Goal: Task Accomplishment & Management: Manage account settings

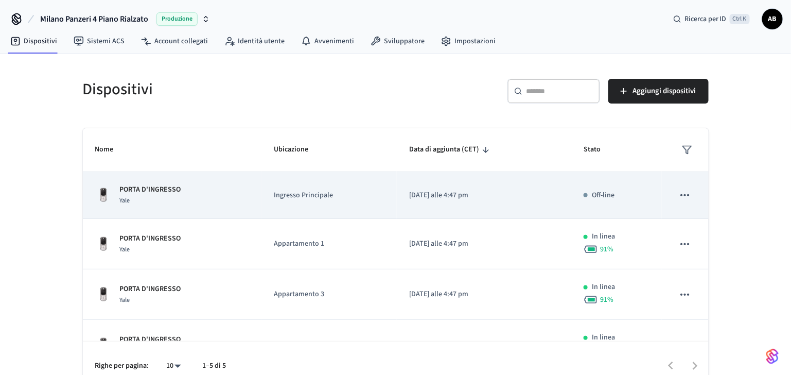
click at [171, 192] on p "PORTA D'INGRESSO" at bounding box center [150, 189] width 61 height 11
click at [146, 187] on p "PORTA D'INGRESSO" at bounding box center [150, 189] width 61 height 11
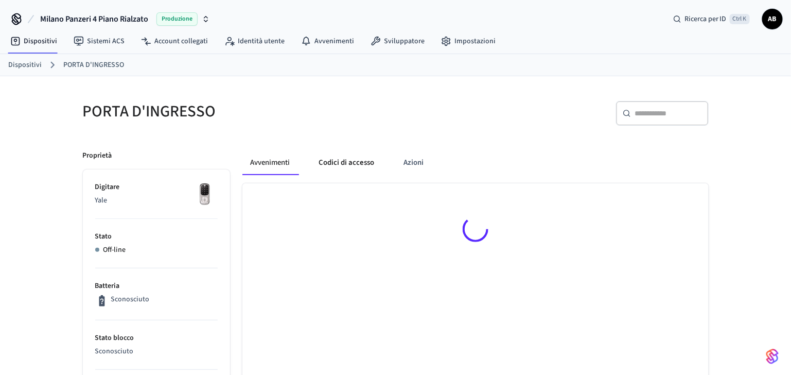
click at [361, 167] on button "Codici di accesso" at bounding box center [347, 162] width 72 height 25
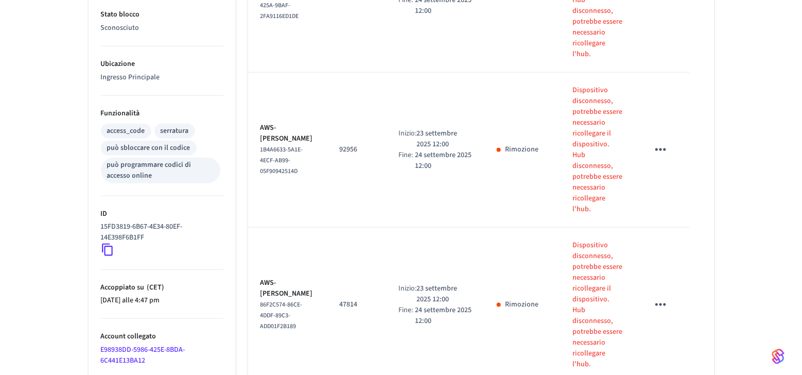
scroll to position [137, 0]
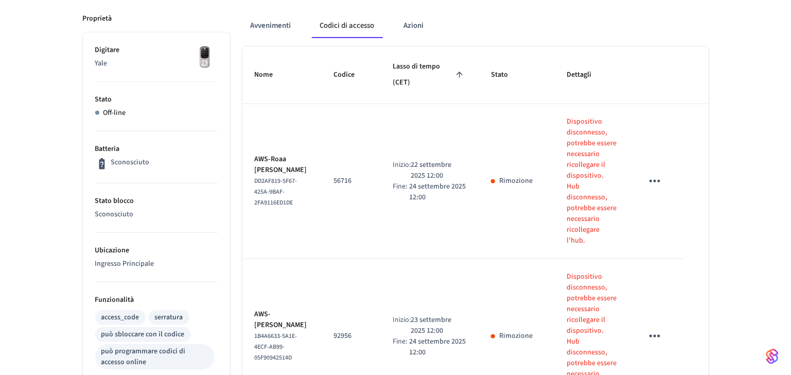
click at [660, 173] on icon "tavolo appiccicoso" at bounding box center [655, 181] width 16 height 16
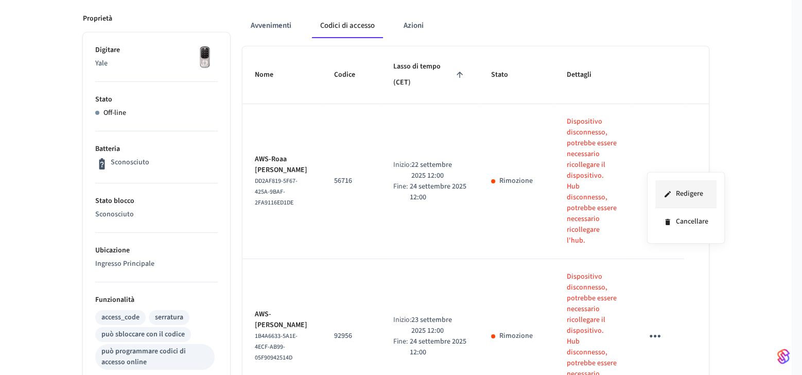
click at [672, 194] on li "Redigere" at bounding box center [685, 194] width 61 height 28
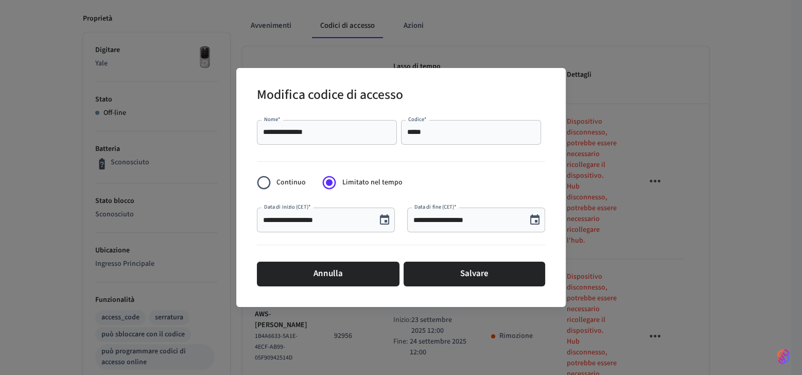
click at [469, 220] on input "**********" at bounding box center [466, 220] width 107 height 10
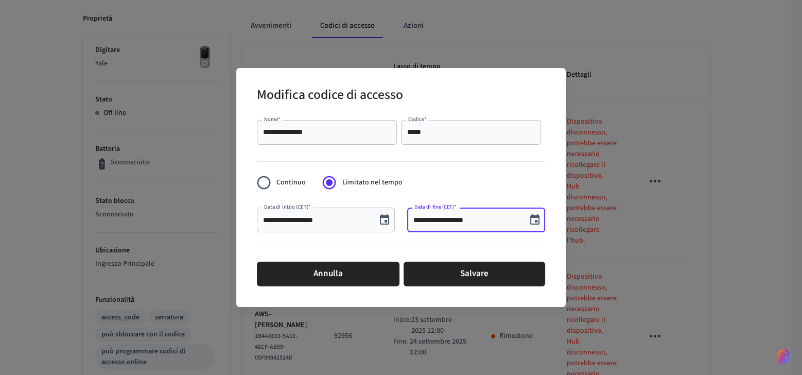
click at [536, 221] on icon "Scegli la data, la data selezionata è il 24 settembre 2025" at bounding box center [534, 219] width 9 height 10
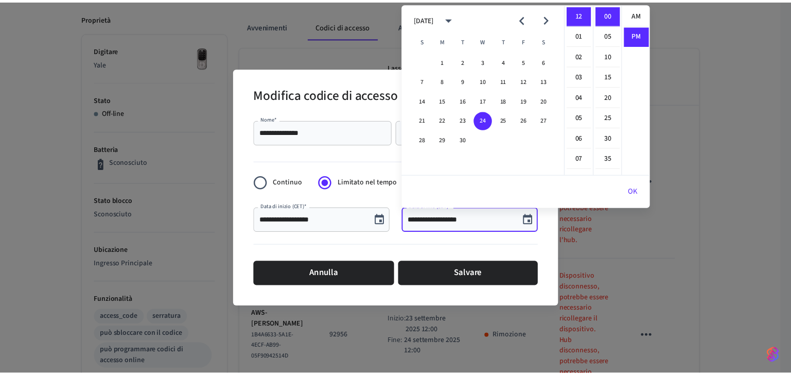
scroll to position [19, 0]
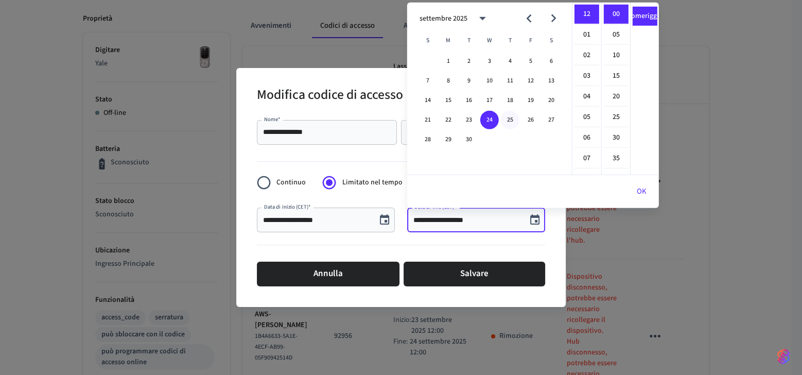
click at [507, 120] on font "25" at bounding box center [510, 119] width 6 height 9
type input "**********"
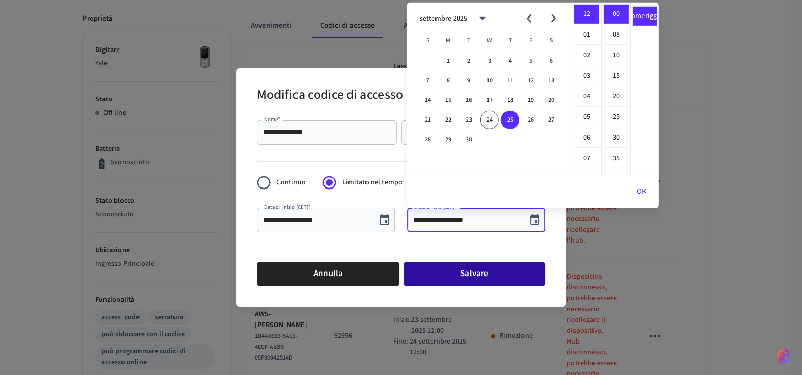
click at [500, 273] on button "Salvare" at bounding box center [473, 273] width 141 height 25
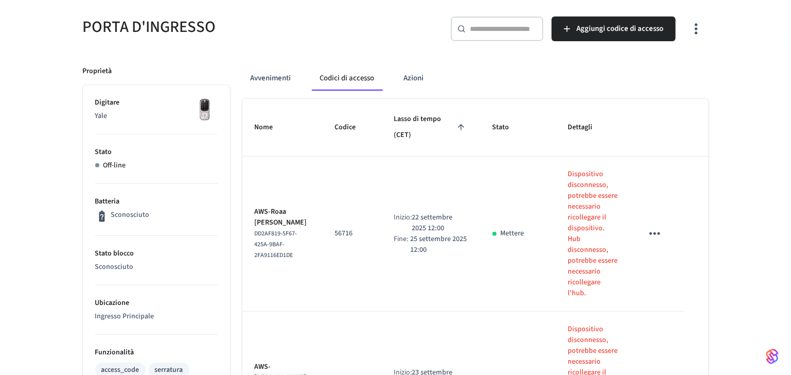
scroll to position [0, 0]
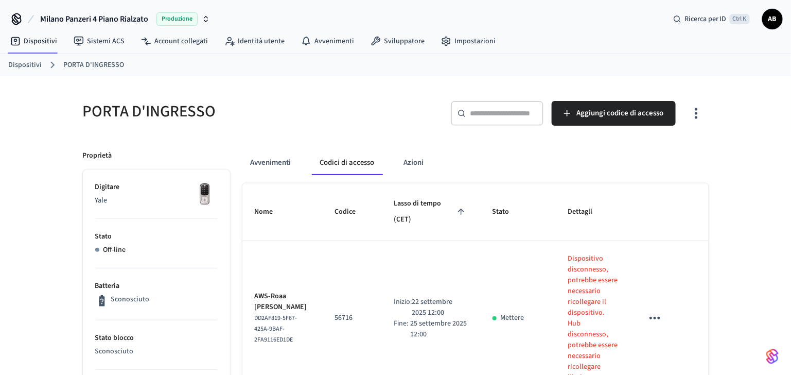
drag, startPoint x: 40, startPoint y: 64, endPoint x: 69, endPoint y: 80, distance: 33.6
click at [40, 64] on ol "Dispositivi PORTA D'INGRESSO" at bounding box center [399, 64] width 783 height 13
drag, startPoint x: 26, startPoint y: 62, endPoint x: 87, endPoint y: 74, distance: 62.3
click at [27, 62] on link "Dispositivi" at bounding box center [24, 65] width 33 height 11
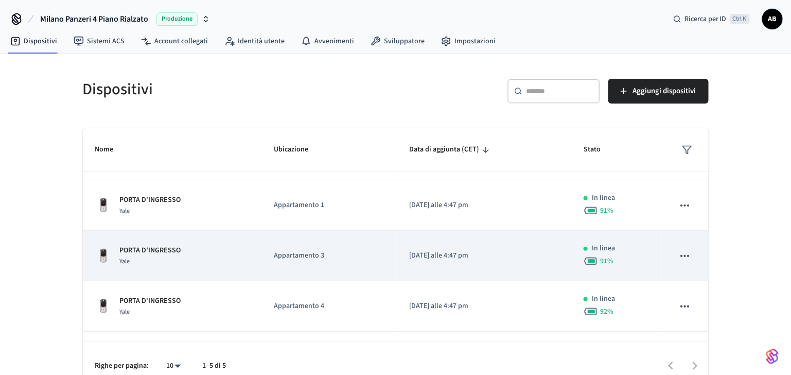
scroll to position [68, 0]
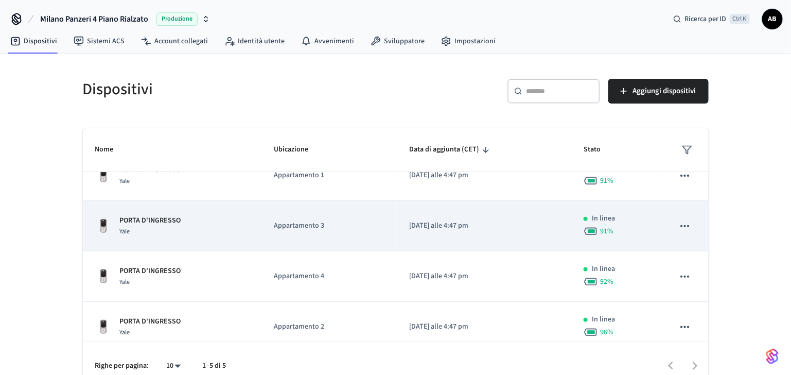
click at [157, 212] on td "PORTA D'INGRESSO Yale" at bounding box center [172, 226] width 179 height 50
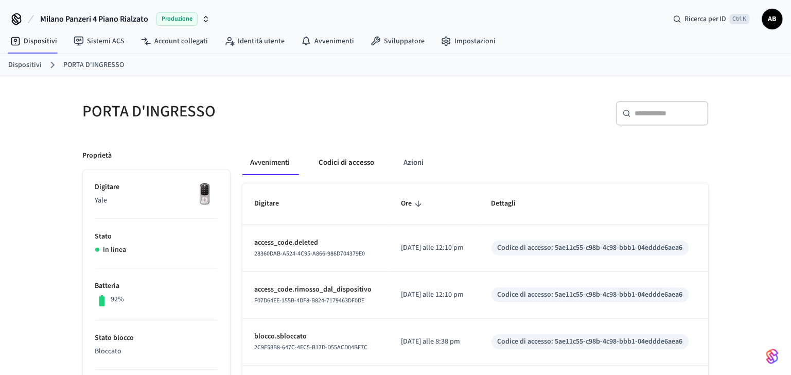
click at [348, 168] on button "Codici di accesso" at bounding box center [347, 162] width 72 height 25
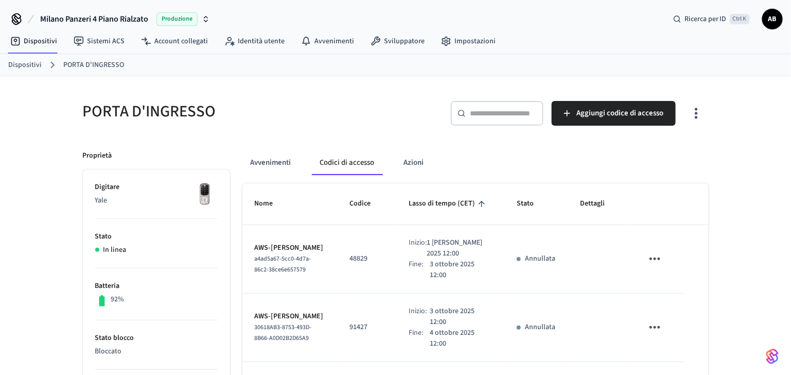
click at [28, 65] on link "Dispositivi" at bounding box center [24, 65] width 33 height 11
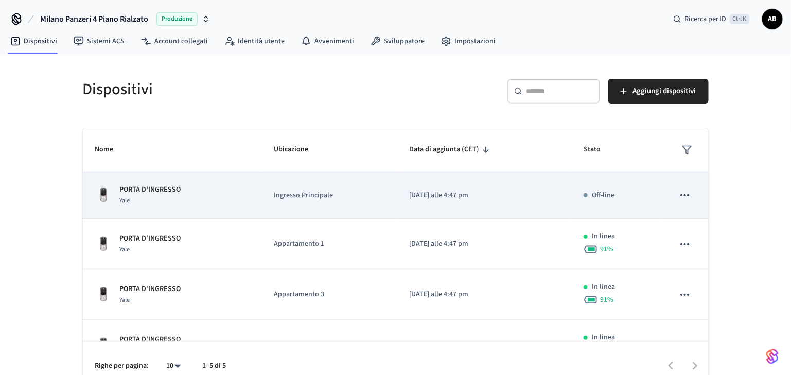
click at [168, 197] on div "Yale" at bounding box center [150, 200] width 61 height 11
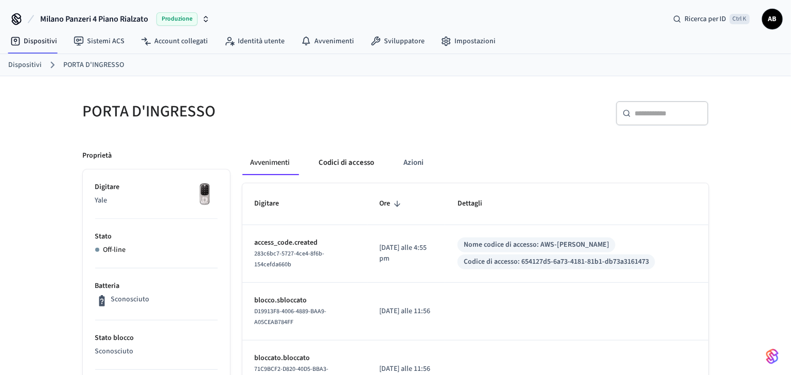
click at [356, 166] on button "Codici di accesso" at bounding box center [347, 162] width 72 height 25
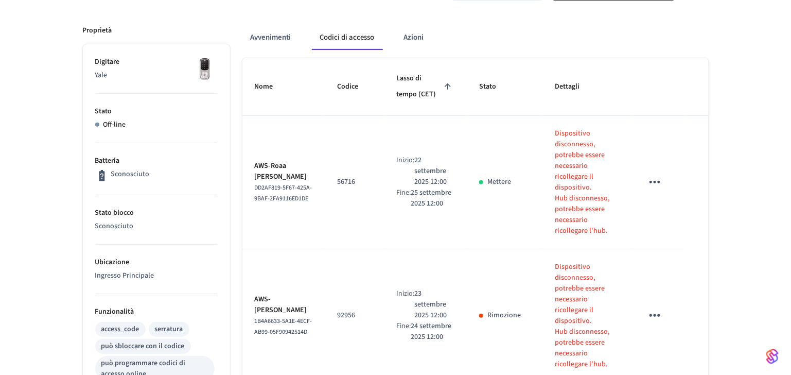
scroll to position [137, 0]
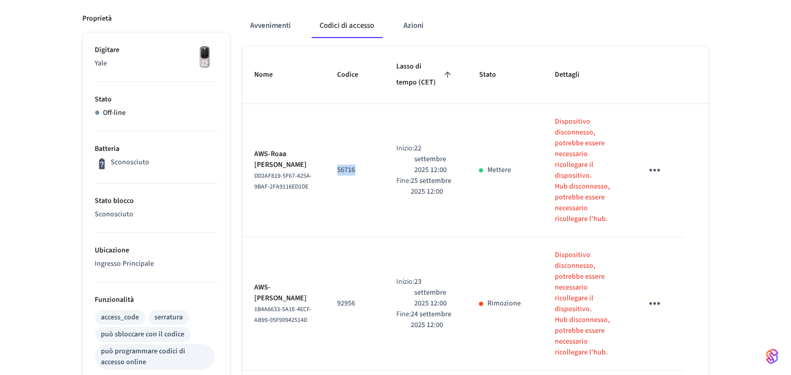
drag, startPoint x: 356, startPoint y: 161, endPoint x: 331, endPoint y: 163, distance: 25.3
click at [331, 163] on td "56716" at bounding box center [354, 170] width 59 height 133
copy p "56716"
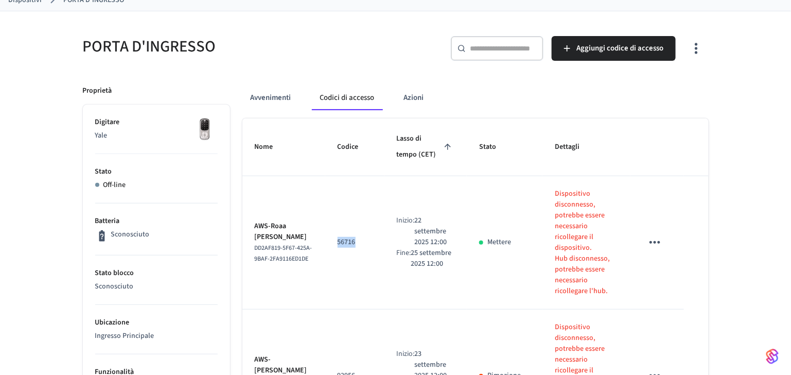
scroll to position [0, 0]
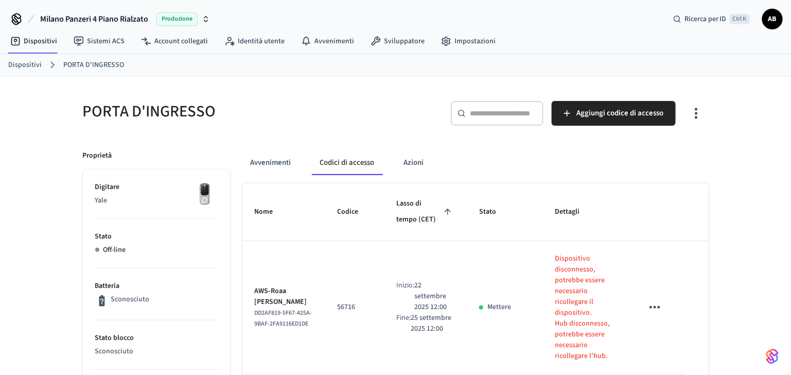
drag, startPoint x: 40, startPoint y: 61, endPoint x: 46, endPoint y: 65, distance: 7.4
click at [40, 61] on link "Dispositivi" at bounding box center [24, 65] width 33 height 11
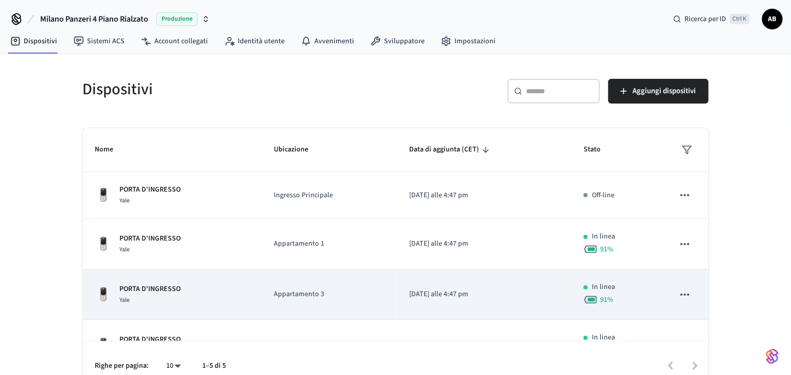
click at [157, 291] on p "PORTA D'INGRESSO" at bounding box center [150, 288] width 61 height 11
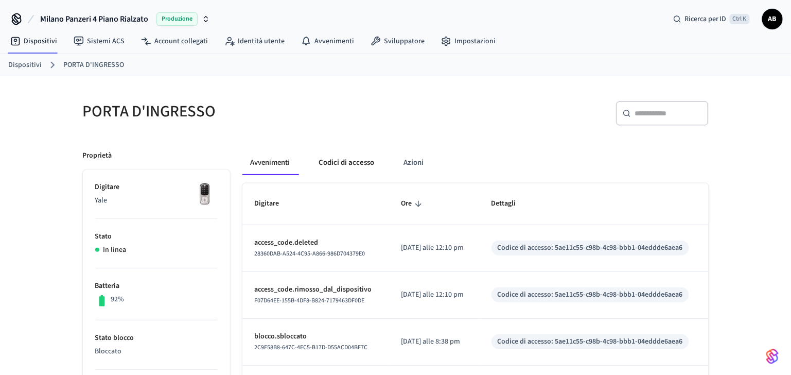
click at [362, 159] on button "Codici di accesso" at bounding box center [347, 162] width 72 height 25
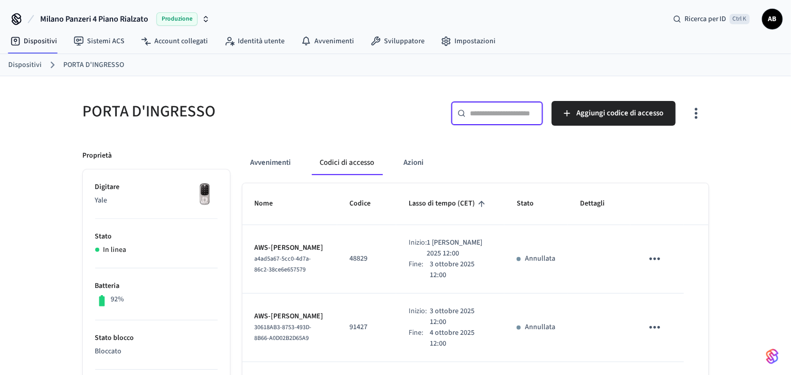
click at [516, 111] on input "text" at bounding box center [503, 113] width 67 height 10
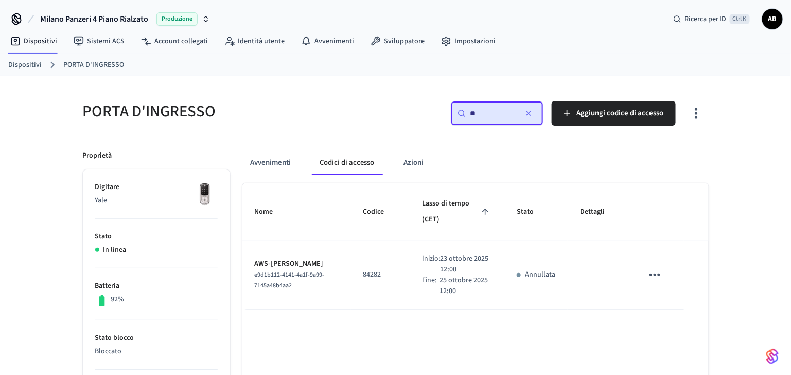
type input "*"
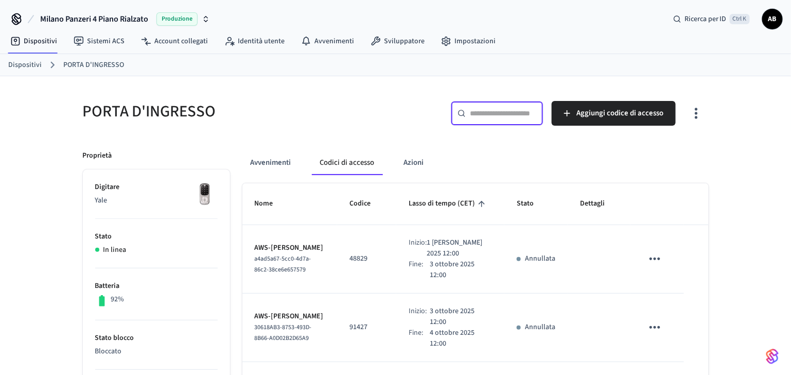
paste input "*****"
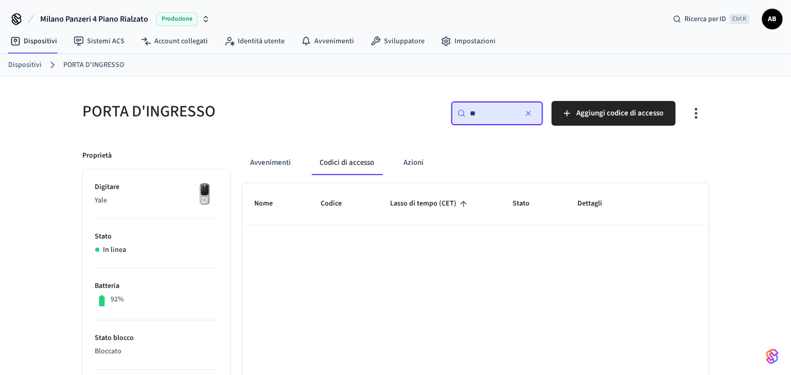
type input "*"
type input "***"
click at [409, 170] on button "Azioni" at bounding box center [413, 162] width 37 height 25
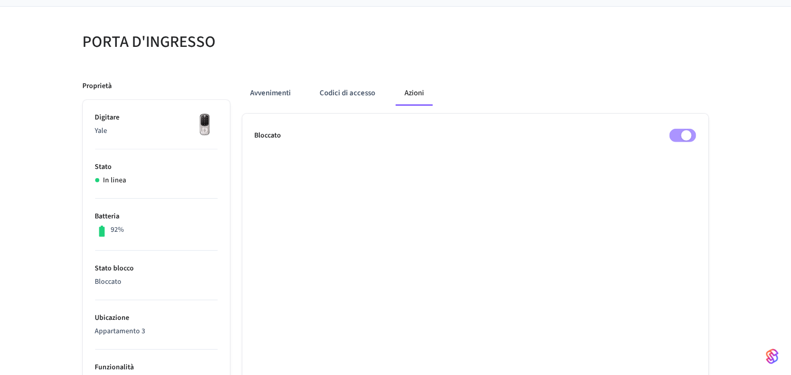
scroll to position [68, 0]
click at [683, 136] on span at bounding box center [682, 136] width 27 height 13
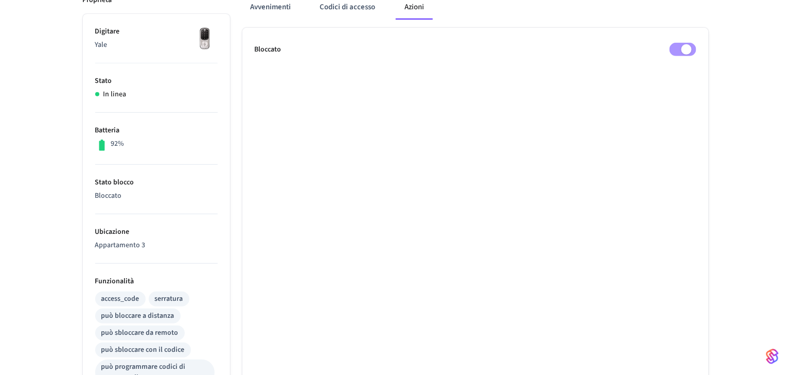
scroll to position [0, 0]
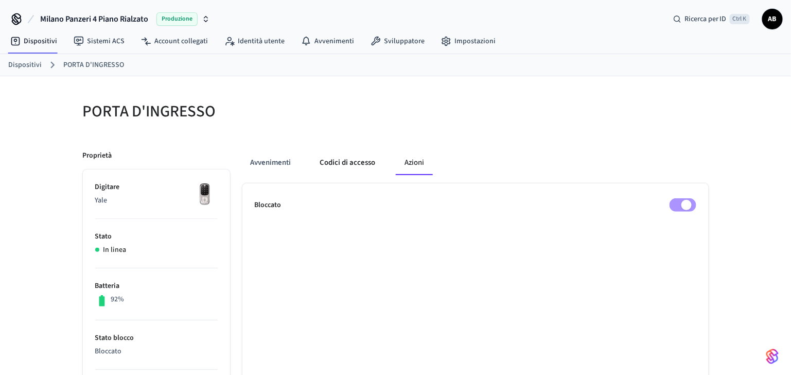
click at [359, 166] on button "Codici di accesso" at bounding box center [348, 162] width 72 height 25
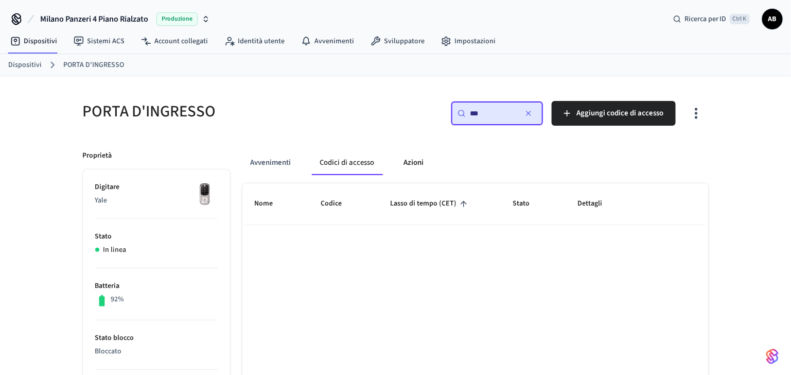
click at [418, 158] on button "Azioni" at bounding box center [413, 162] width 37 height 25
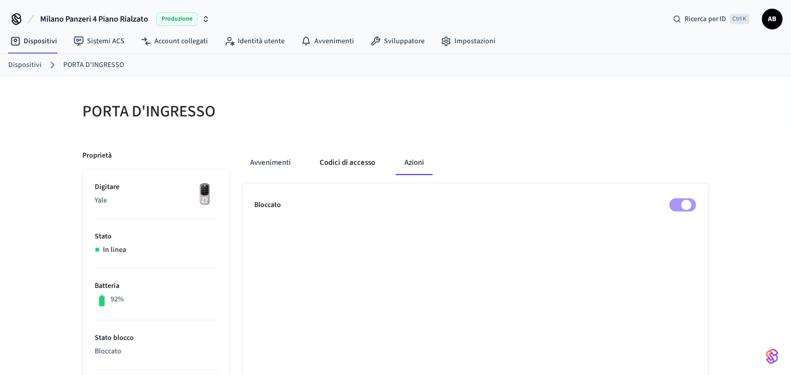
click at [341, 165] on button "Codici di accesso" at bounding box center [348, 162] width 72 height 25
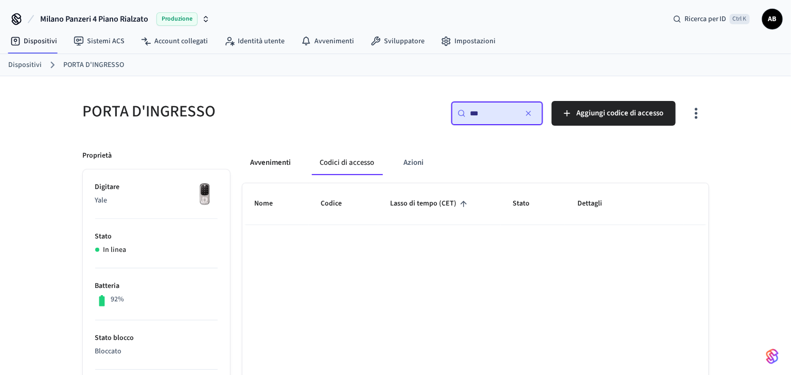
click at [260, 163] on button "Avvenimenti" at bounding box center [270, 162] width 57 height 25
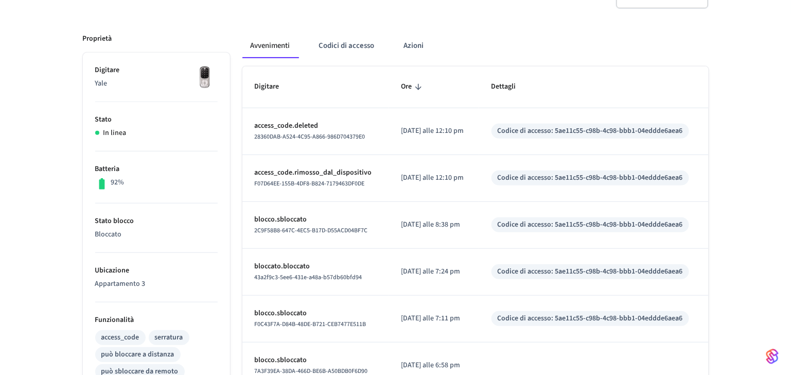
scroll to position [137, 0]
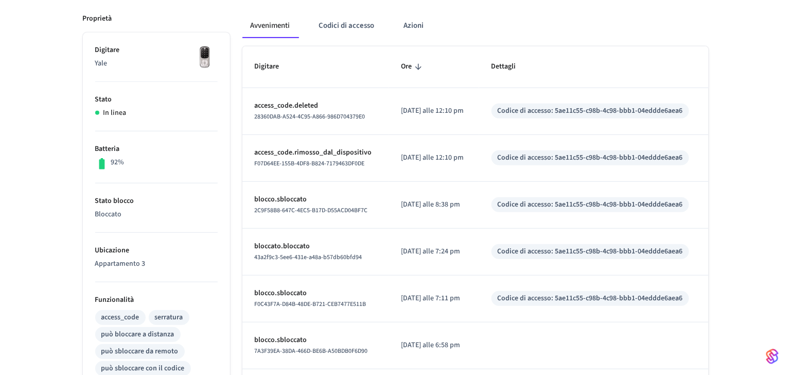
click at [328, 148] on p "access_code.rimosso_dal_dispositivo" at bounding box center [316, 152] width 122 height 11
click at [358, 27] on button "Codici di accesso" at bounding box center [347, 25] width 72 height 25
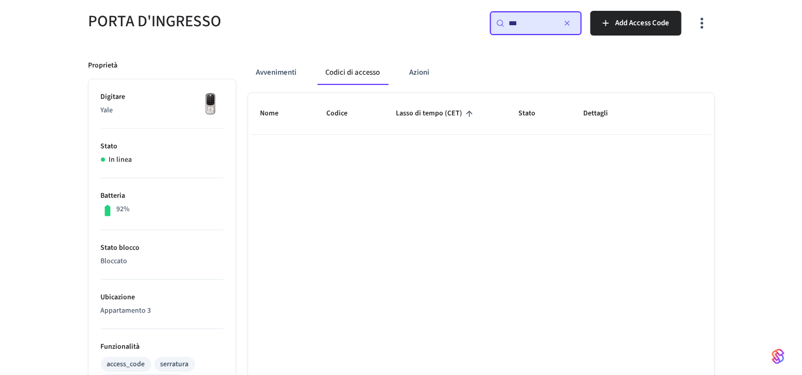
scroll to position [0, 0]
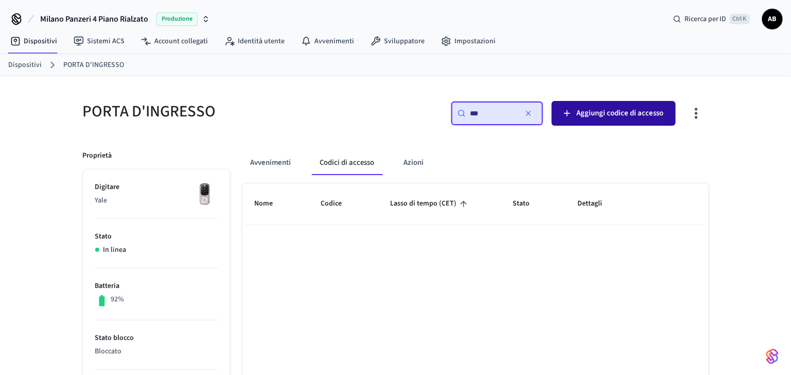
click at [632, 107] on span "Aggiungi codice di accesso" at bounding box center [619, 113] width 87 height 13
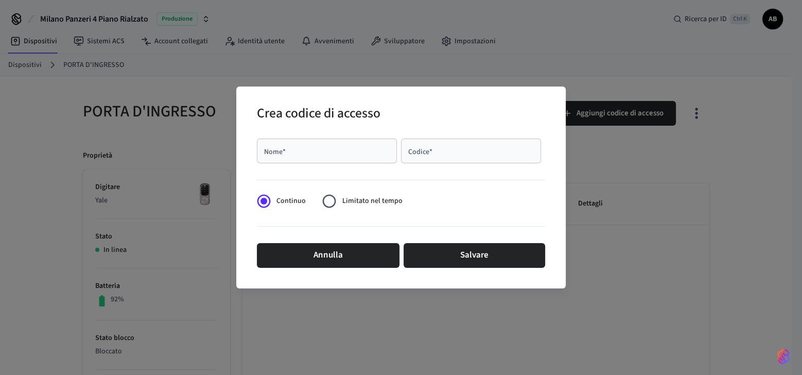
click at [313, 149] on input "Nome *" at bounding box center [327, 151] width 128 height 10
type input "****"
click at [417, 146] on input "Codice *" at bounding box center [471, 151] width 128 height 10
type input "*"
click at [382, 200] on span "Limitato nel tempo" at bounding box center [372, 201] width 60 height 11
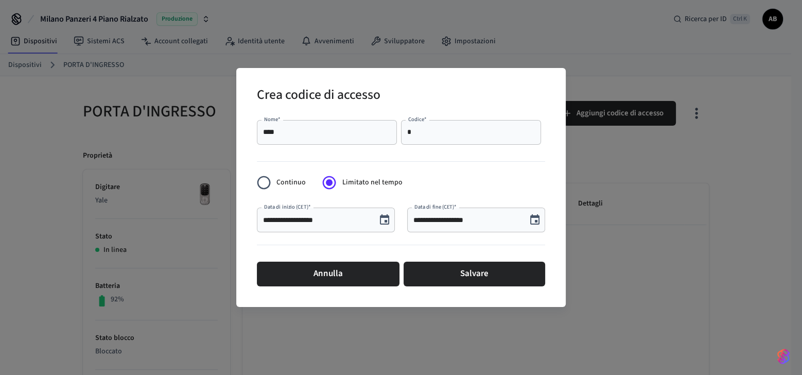
click at [455, 220] on input "**********" at bounding box center [466, 220] width 107 height 10
click at [536, 216] on icon "Scegli la data, la data selezionata è il 24 settembre 2025" at bounding box center [534, 219] width 9 height 10
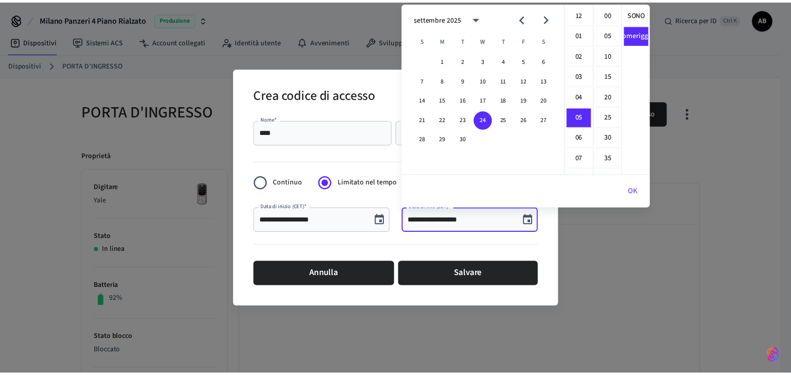
scroll to position [19, 0]
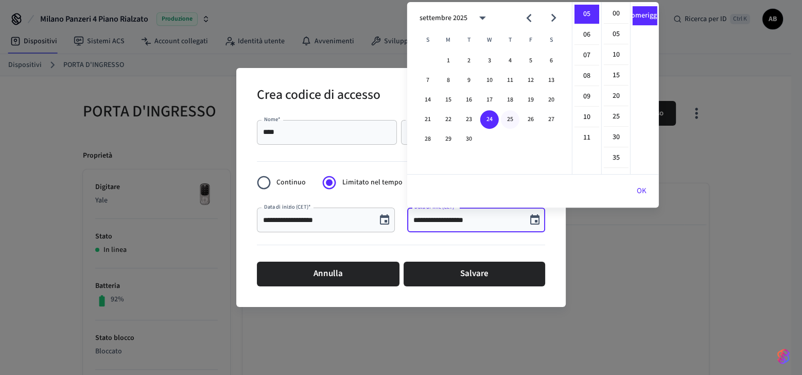
click at [505, 114] on button "25" at bounding box center [510, 119] width 19 height 19
type input "**********"
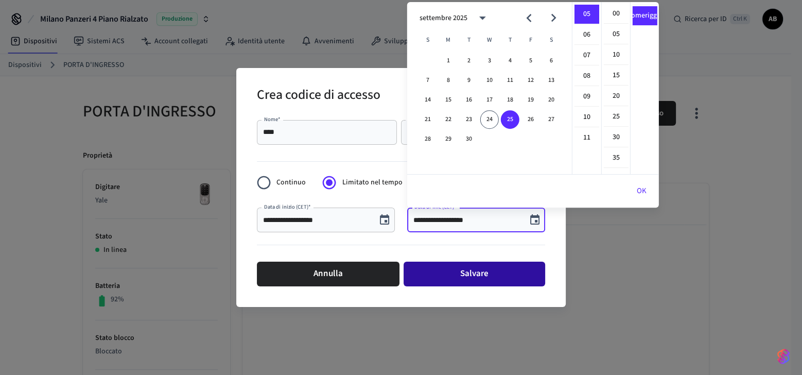
click at [488, 281] on font "Salvare" at bounding box center [474, 273] width 28 height 15
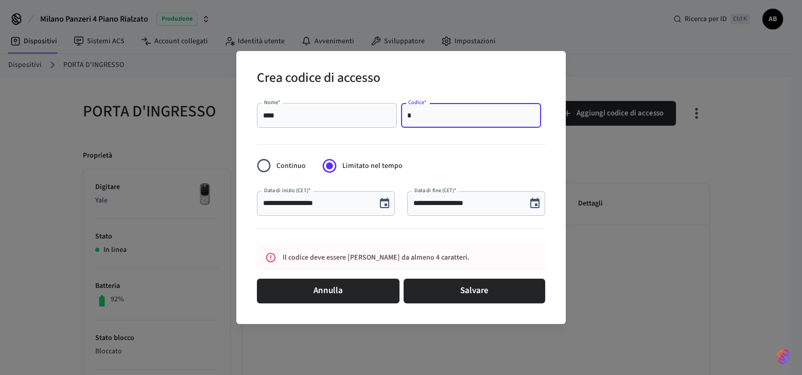
drag, startPoint x: 432, startPoint y: 115, endPoint x: 400, endPoint y: 118, distance: 32.0
click at [401, 118] on div "* Codice *" at bounding box center [471, 115] width 140 height 25
paste input "****"
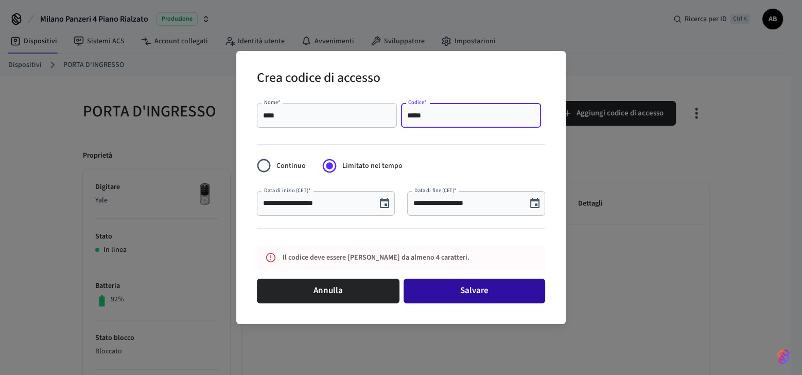
type input "*****"
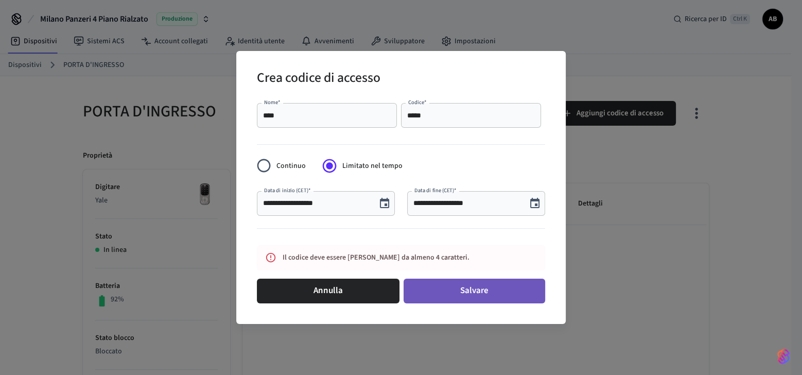
click at [476, 290] on button "Salvare" at bounding box center [473, 290] width 141 height 25
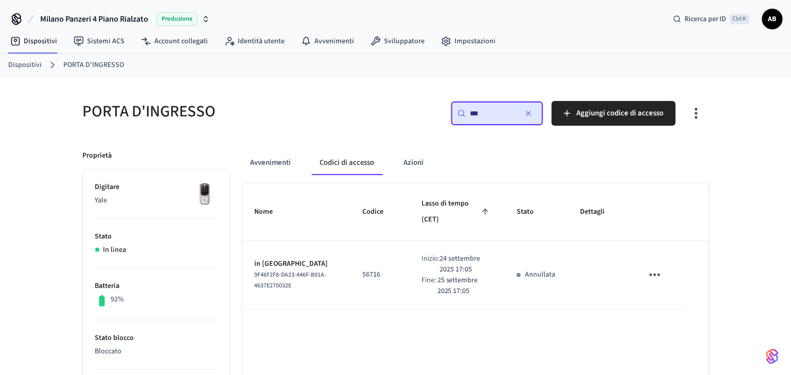
click at [30, 62] on link "Dispositivi" at bounding box center [24, 65] width 33 height 11
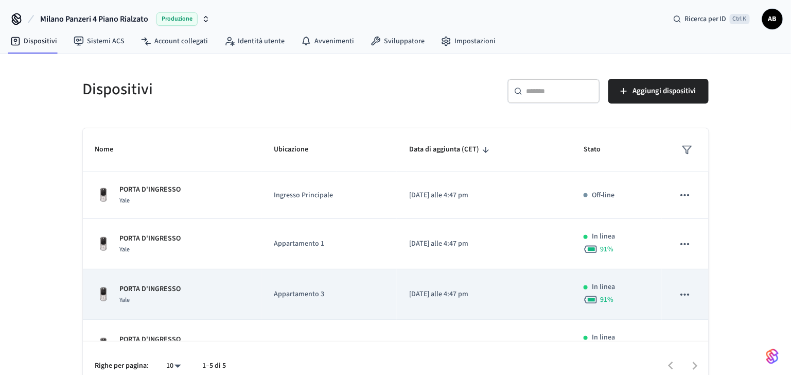
click at [291, 286] on td "Appartamento 3" at bounding box center [328, 294] width 135 height 50
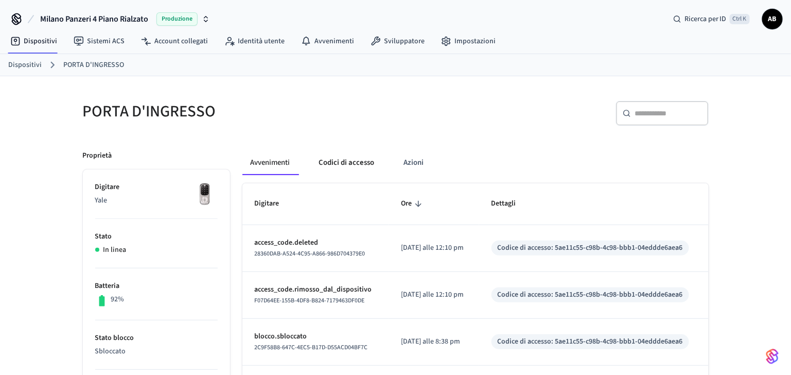
click at [360, 166] on button "Codici di accesso" at bounding box center [347, 162] width 72 height 25
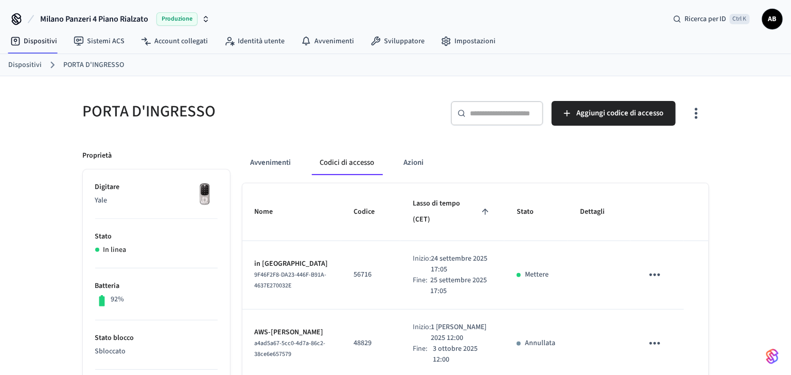
click at [35, 61] on link "Dispositivi" at bounding box center [24, 65] width 33 height 11
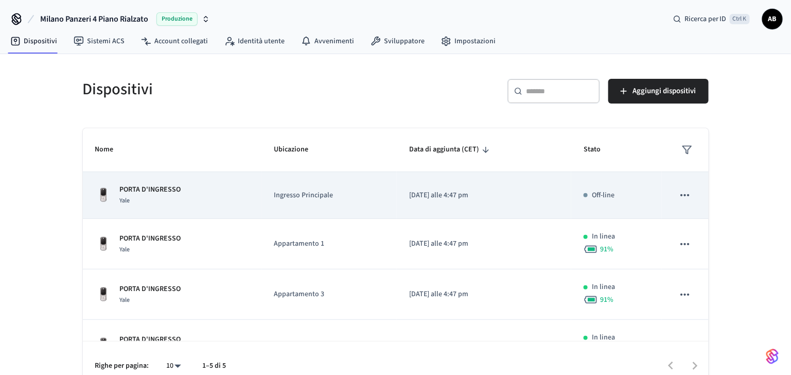
click at [166, 179] on td "PORTA D'INGRESSO Yale" at bounding box center [172, 195] width 179 height 47
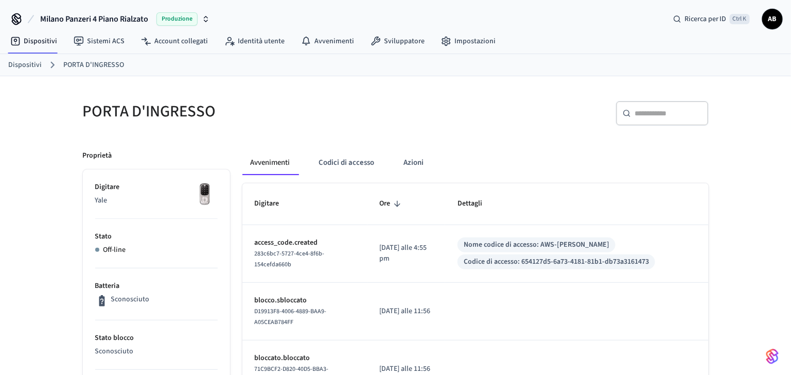
click at [668, 108] on input "text" at bounding box center [668, 113] width 67 height 10
click at [327, 155] on button "Codici di accesso" at bounding box center [347, 162] width 72 height 25
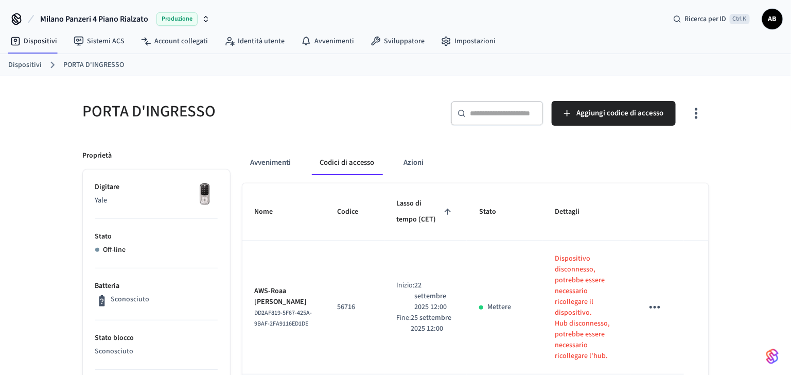
click at [500, 117] on input "text" at bounding box center [503, 113] width 67 height 10
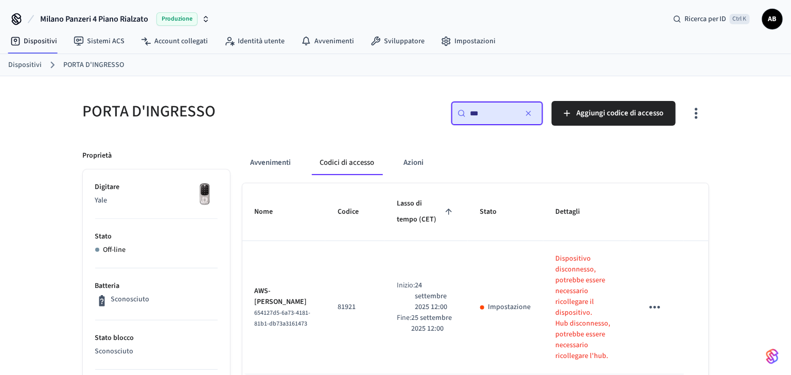
type input "***"
click at [39, 61] on link "Dispositivi" at bounding box center [24, 65] width 33 height 11
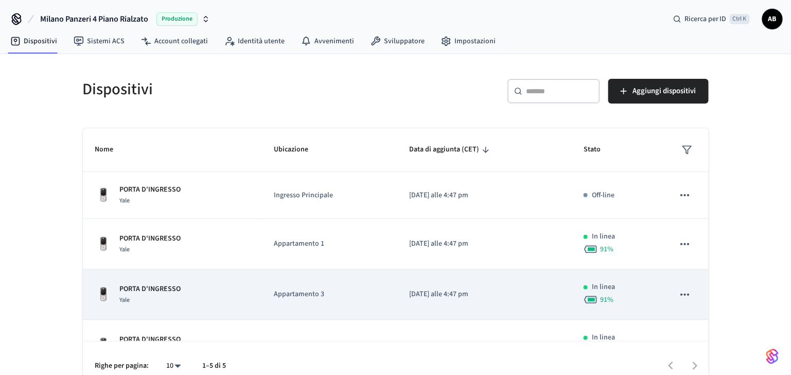
click at [157, 281] on td "PORTA D'INGRESSO Yale" at bounding box center [172, 294] width 179 height 50
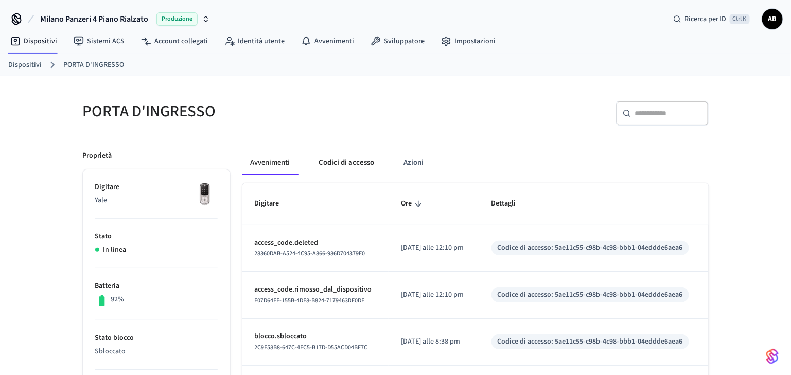
drag, startPoint x: 355, startPoint y: 157, endPoint x: 366, endPoint y: 168, distance: 14.9
click at [355, 158] on button "Codici di accesso" at bounding box center [347, 162] width 72 height 25
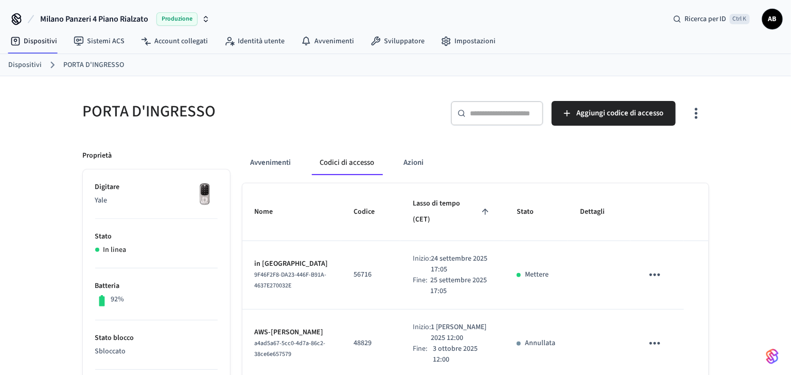
click at [26, 63] on link "Dispositivi" at bounding box center [24, 65] width 33 height 11
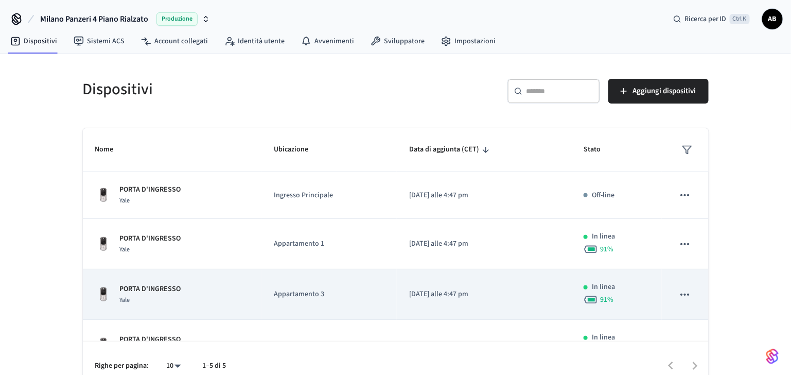
click at [171, 294] on div "Yale" at bounding box center [150, 299] width 61 height 11
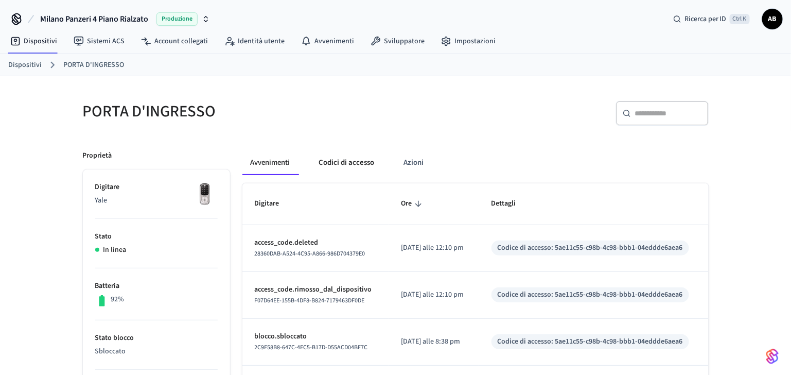
click at [343, 163] on button "Codici di accesso" at bounding box center [347, 162] width 72 height 25
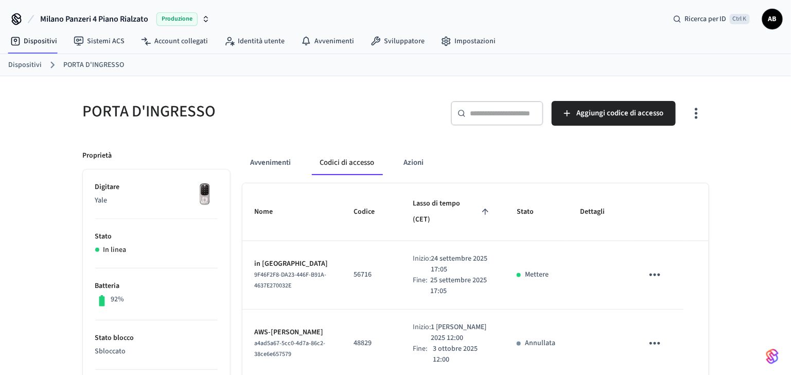
click at [39, 52] on div at bounding box center [32, 52] width 49 height 1
click at [32, 63] on link "Dispositivi" at bounding box center [24, 65] width 33 height 11
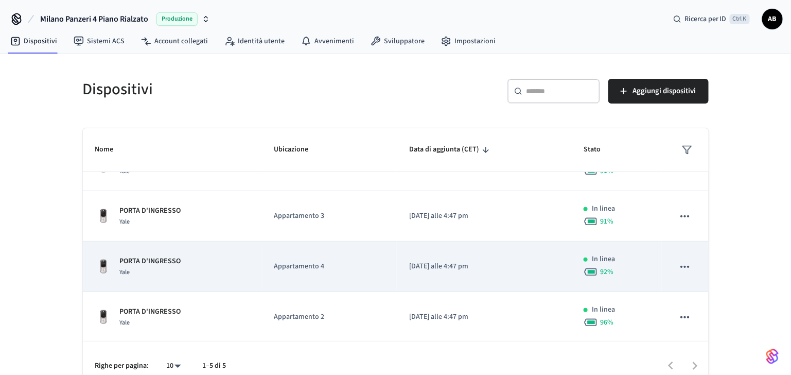
scroll to position [79, 0]
click at [185, 256] on div "PORTA D'INGRESSO Yale" at bounding box center [172, 266] width 154 height 22
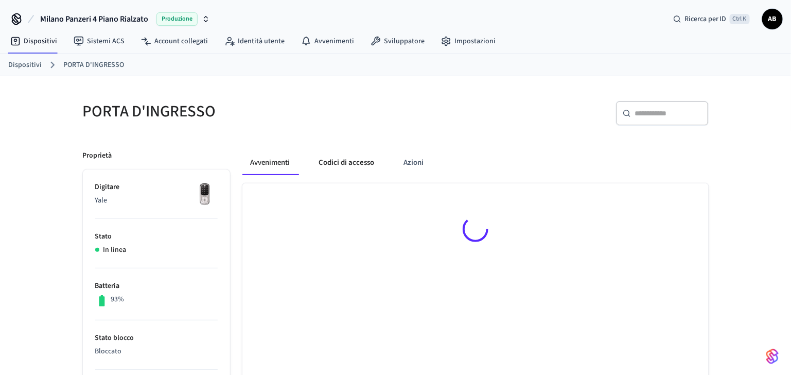
click at [333, 161] on button "Codici di accesso" at bounding box center [347, 162] width 72 height 25
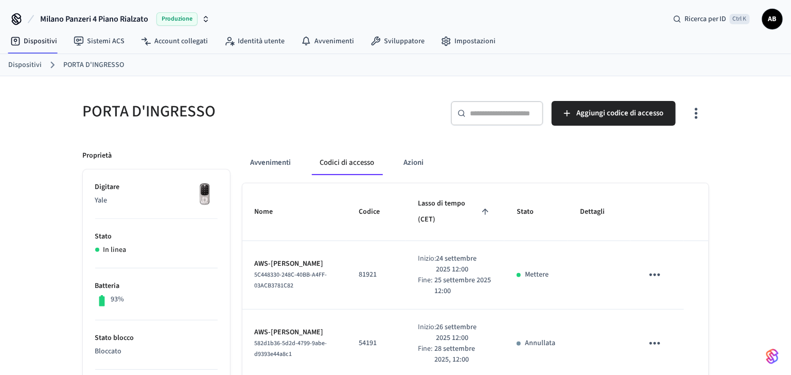
click at [38, 61] on link "Dispositivi" at bounding box center [24, 65] width 33 height 11
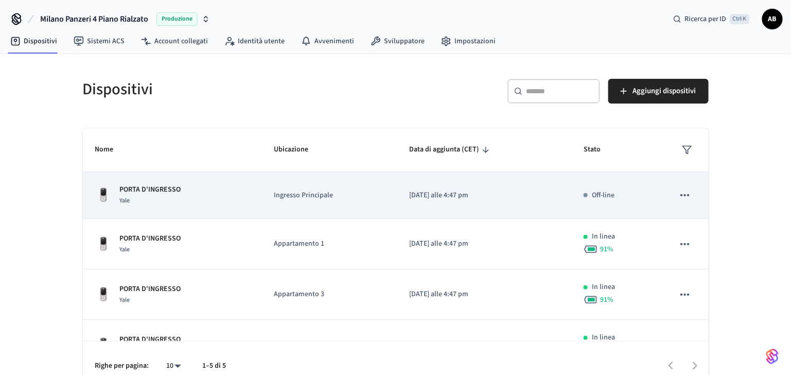
click at [165, 197] on div "Yale" at bounding box center [150, 200] width 61 height 11
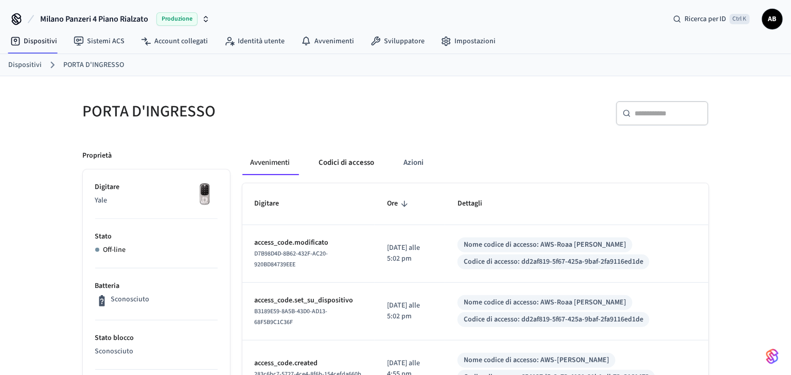
click at [363, 160] on button "Codici di accesso" at bounding box center [347, 162] width 72 height 25
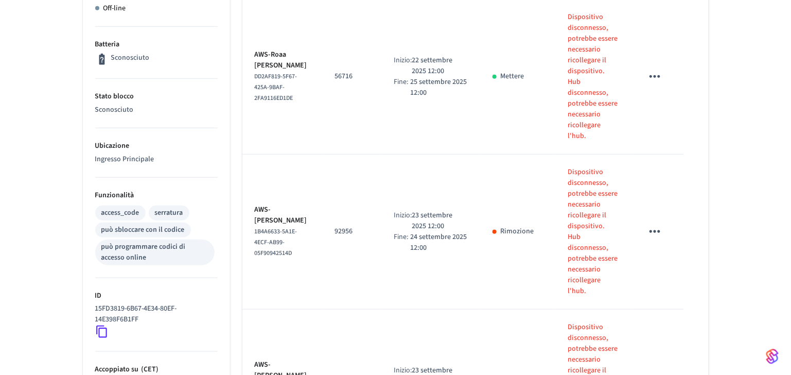
scroll to position [137, 0]
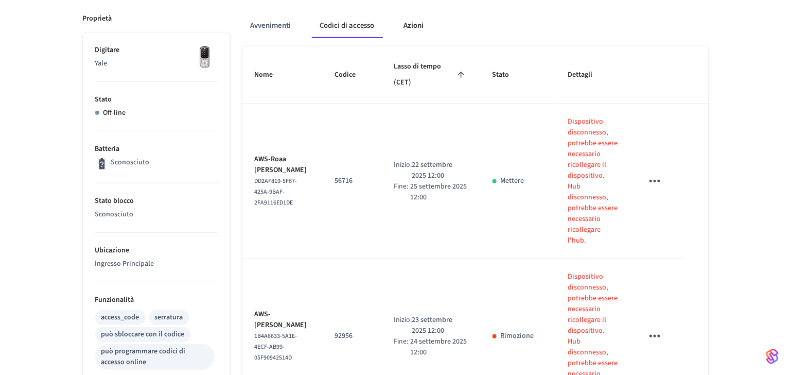
click at [413, 28] on button "Azioni" at bounding box center [413, 25] width 37 height 25
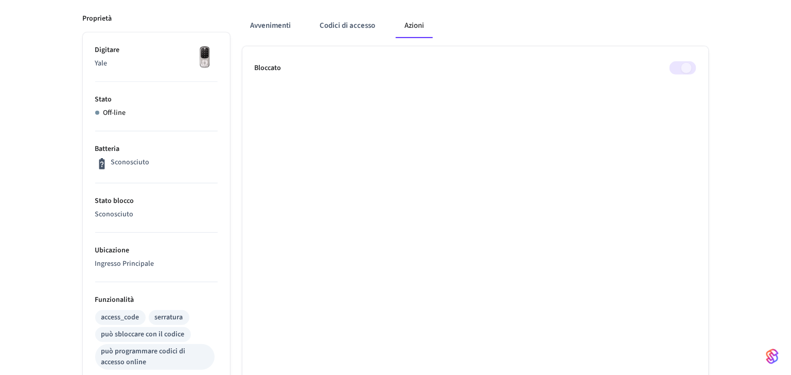
click at [678, 63] on span at bounding box center [682, 67] width 27 height 13
click at [396, 87] on ul "Bloccato" at bounding box center [475, 360] width 466 height 628
drag, startPoint x: 691, startPoint y: 59, endPoint x: 690, endPoint y: 66, distance: 7.4
click at [691, 61] on ul "Bloccato" at bounding box center [475, 360] width 466 height 628
click at [688, 65] on span at bounding box center [682, 67] width 27 height 13
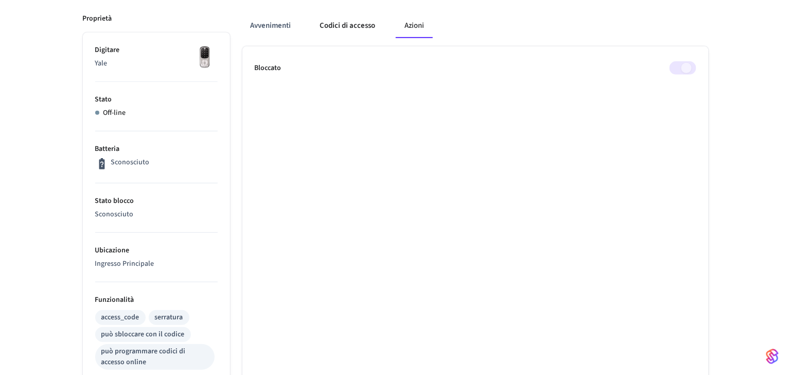
click at [365, 29] on button "Codici di accesso" at bounding box center [348, 25] width 72 height 25
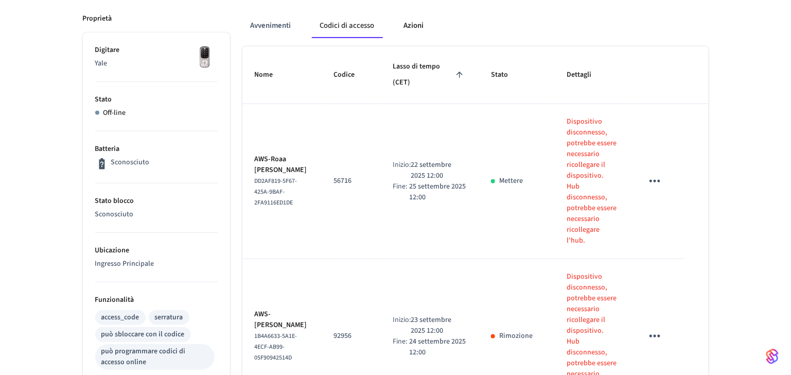
click at [404, 26] on button "Azioni" at bounding box center [413, 25] width 37 height 25
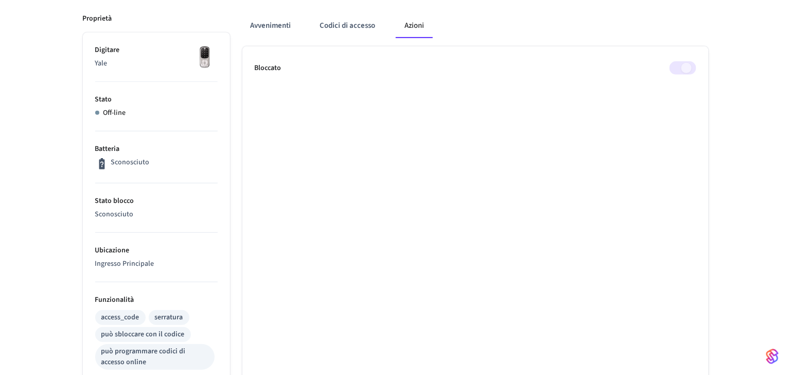
click at [696, 74] on span at bounding box center [682, 67] width 27 height 13
click at [686, 65] on span at bounding box center [682, 67] width 27 height 13
click at [689, 67] on span at bounding box center [682, 67] width 27 height 13
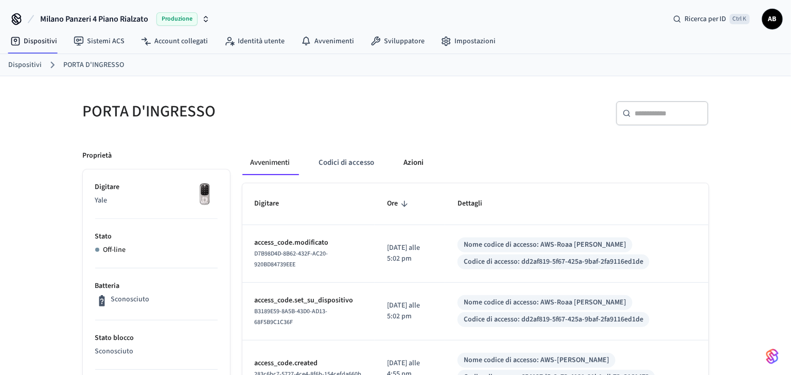
click at [410, 161] on button "Azioni" at bounding box center [413, 162] width 37 height 25
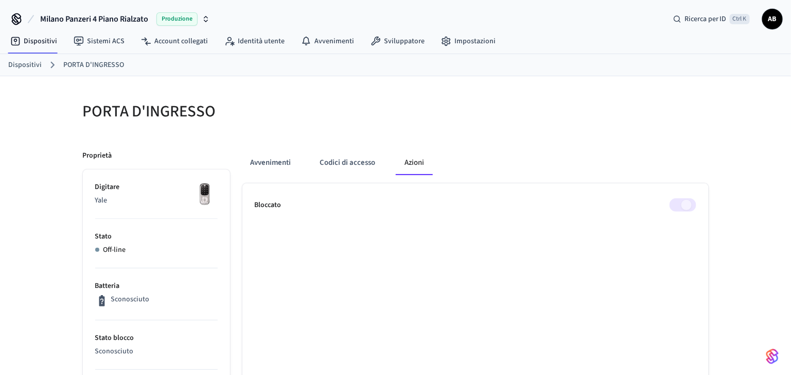
click at [690, 205] on span at bounding box center [682, 204] width 27 height 13
click at [276, 164] on font "Avvenimenti" at bounding box center [271, 162] width 41 height 9
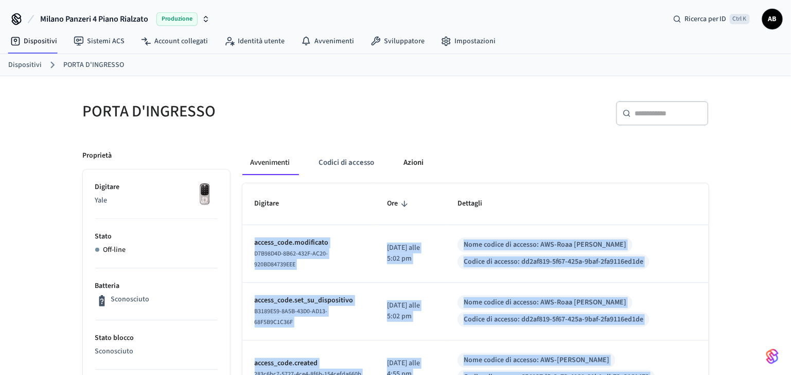
click at [419, 160] on button "Azioni" at bounding box center [413, 162] width 37 height 25
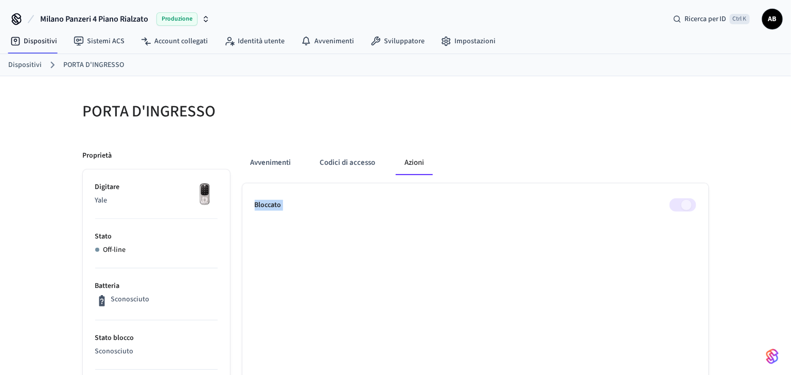
click at [688, 207] on span at bounding box center [682, 204] width 27 height 13
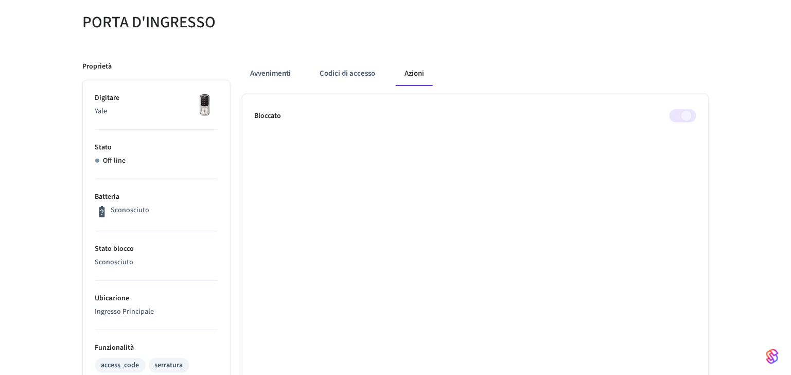
scroll to position [68, 0]
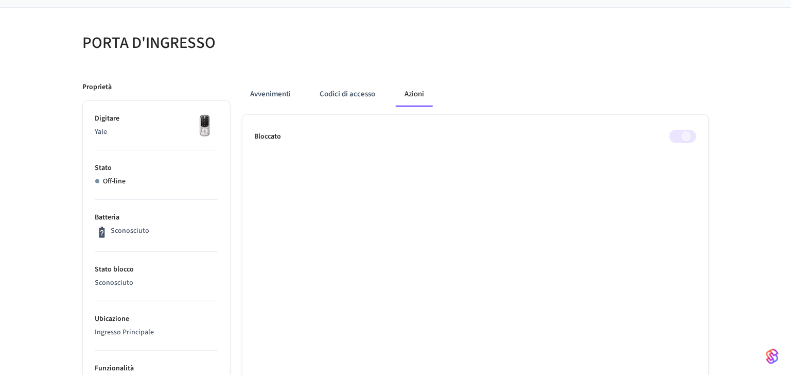
click at [667, 134] on div "Bloccato" at bounding box center [475, 136] width 441 height 13
click at [669, 134] on span at bounding box center [682, 136] width 27 height 13
click at [687, 137] on span at bounding box center [682, 136] width 27 height 13
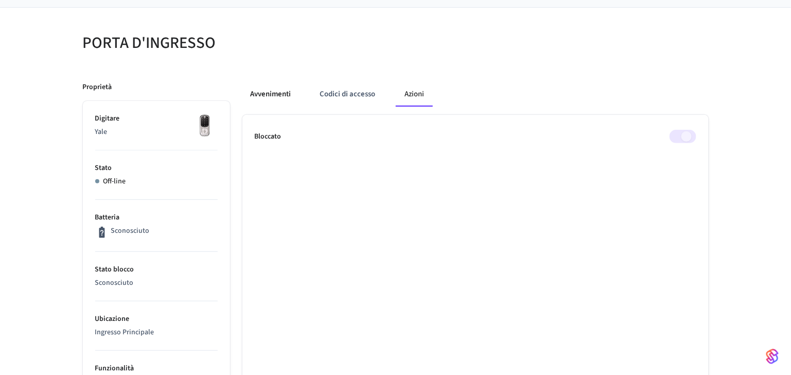
click at [297, 92] on button "Avvenimenti" at bounding box center [270, 94] width 57 height 25
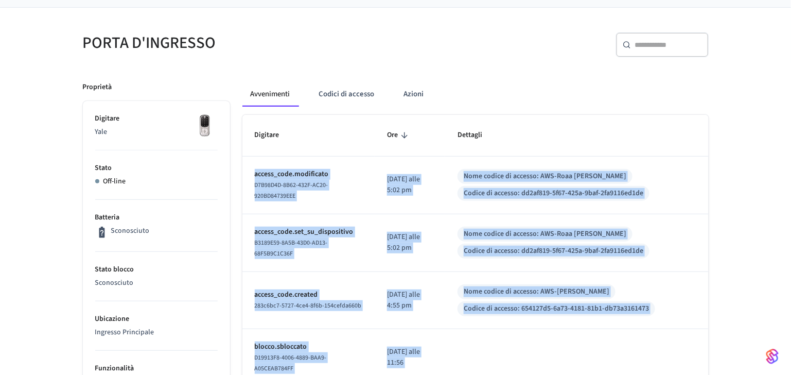
click at [445, 198] on td "[DATE] alle 5:02 pm" at bounding box center [410, 185] width 70 height 58
click at [415, 99] on button "Azioni" at bounding box center [413, 94] width 37 height 25
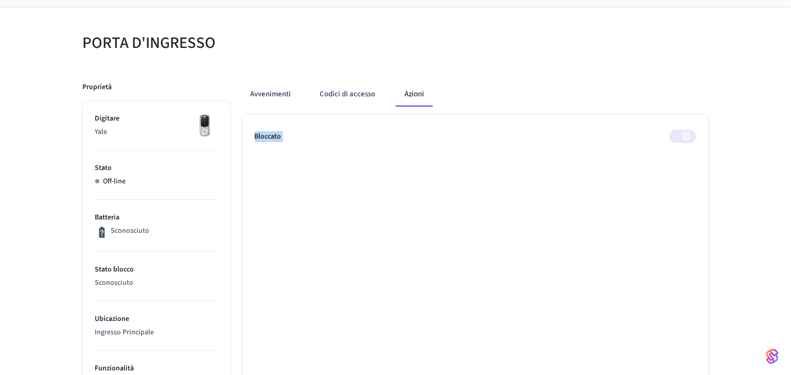
click at [688, 135] on span at bounding box center [682, 136] width 27 height 13
click at [689, 135] on span at bounding box center [682, 136] width 27 height 13
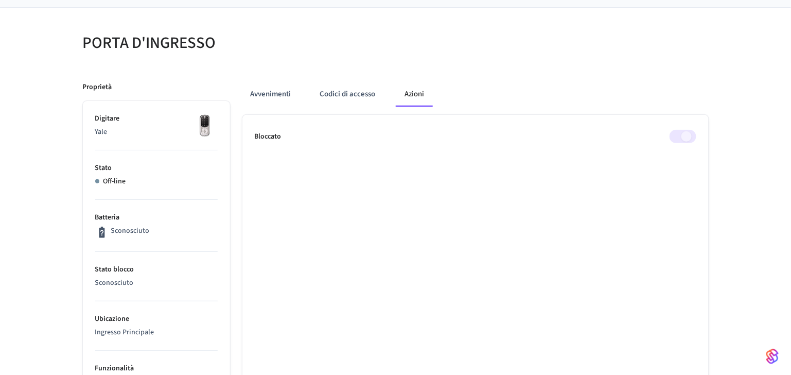
click at [689, 135] on span at bounding box center [682, 136] width 27 height 13
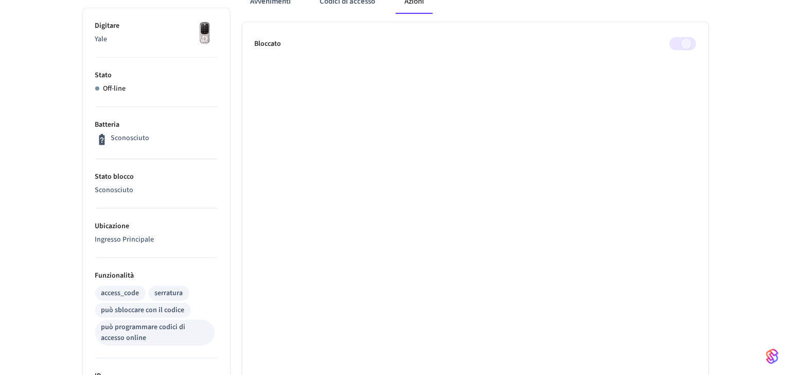
scroll to position [161, 0]
click at [685, 51] on ul "Bloccato" at bounding box center [475, 337] width 466 height 628
click at [683, 45] on span at bounding box center [682, 44] width 27 height 13
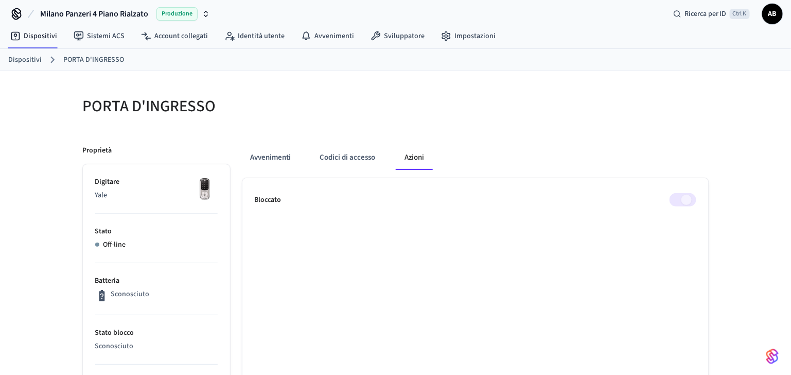
scroll to position [0, 0]
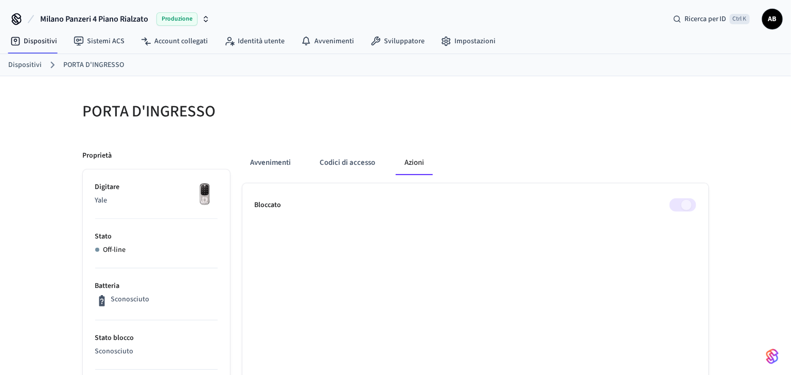
click at [402, 163] on button "Azioni" at bounding box center [414, 162] width 37 height 25
click at [404, 163] on button "Azioni" at bounding box center [414, 162] width 37 height 25
click at [690, 208] on span at bounding box center [682, 204] width 27 height 13
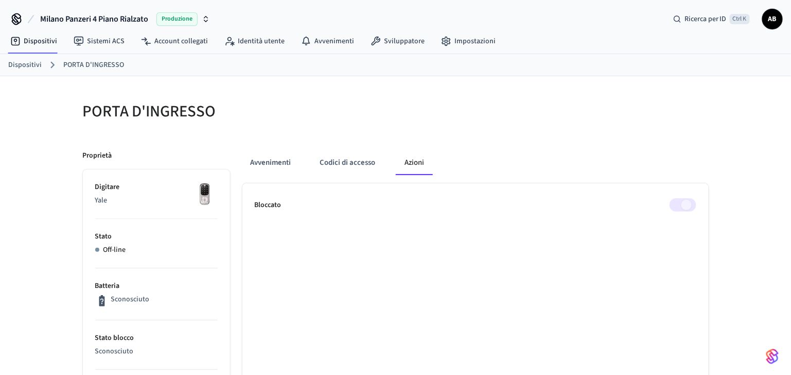
click at [690, 208] on span at bounding box center [682, 204] width 27 height 13
click at [280, 164] on font "Avvenimenti" at bounding box center [271, 162] width 41 height 9
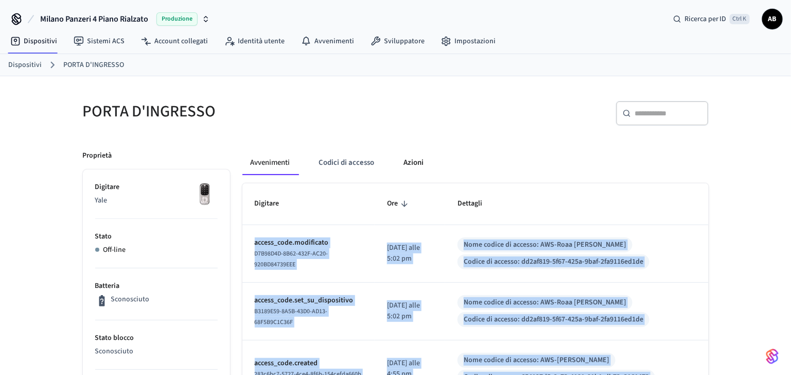
click at [405, 162] on button "Azioni" at bounding box center [413, 162] width 37 height 25
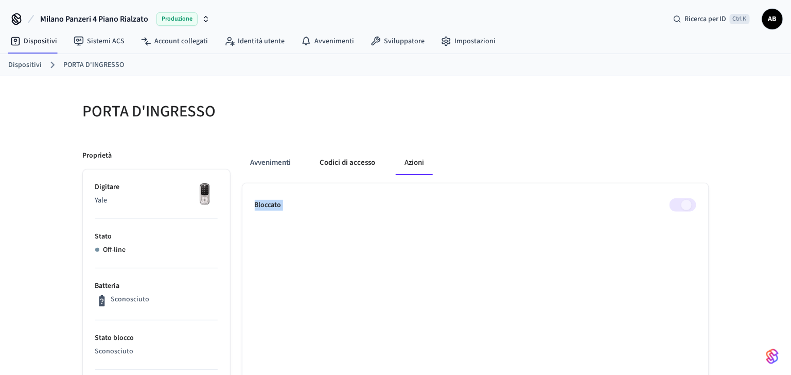
click at [369, 163] on button "Codici di accesso" at bounding box center [348, 162] width 72 height 25
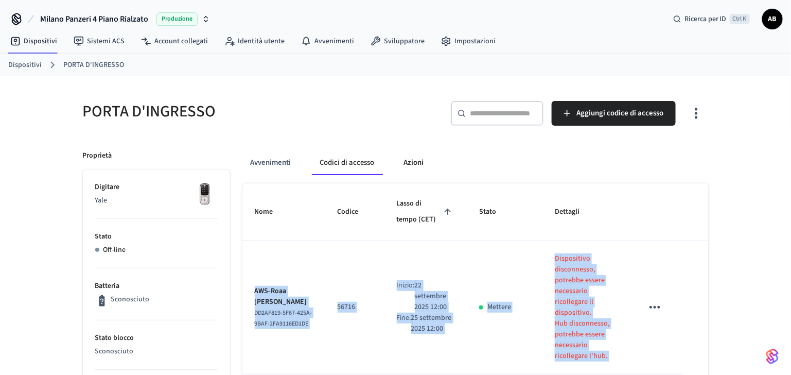
click at [411, 163] on button "Azioni" at bounding box center [413, 162] width 37 height 25
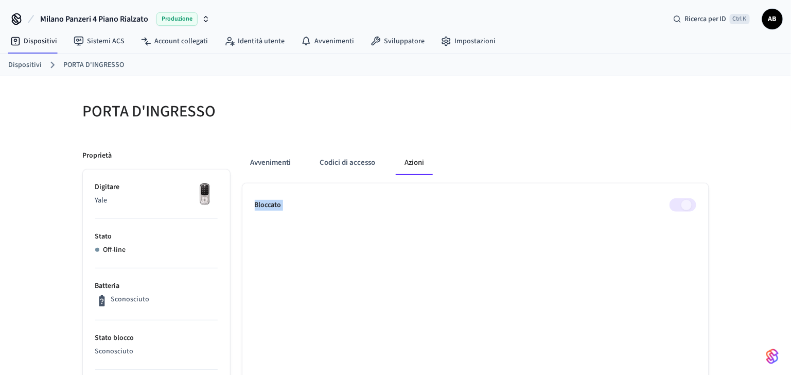
click at [680, 202] on span at bounding box center [682, 204] width 27 height 13
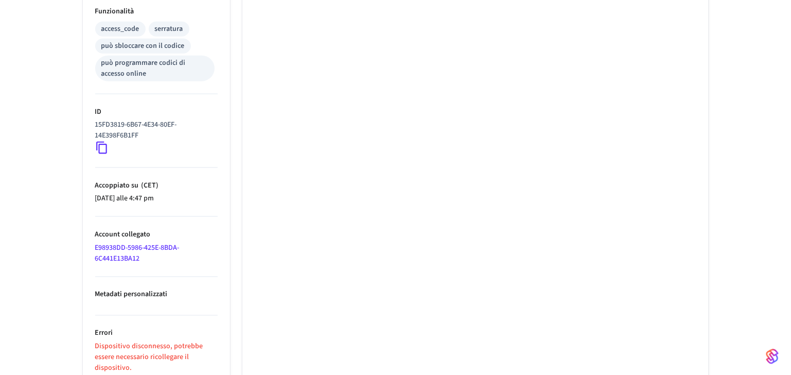
scroll to position [435, 0]
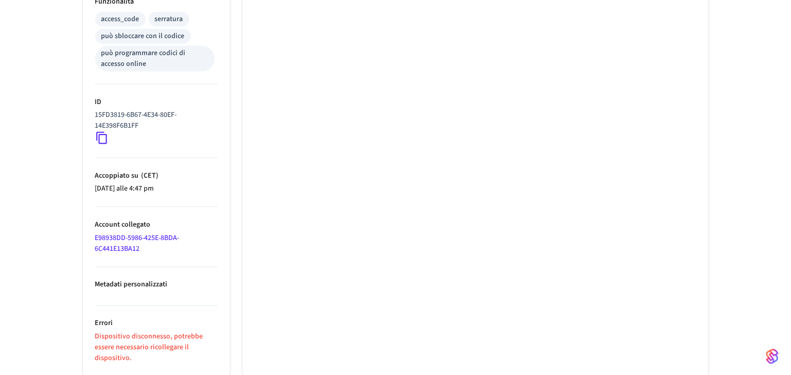
click at [284, 115] on ul "Bloccato" at bounding box center [475, 62] width 466 height 628
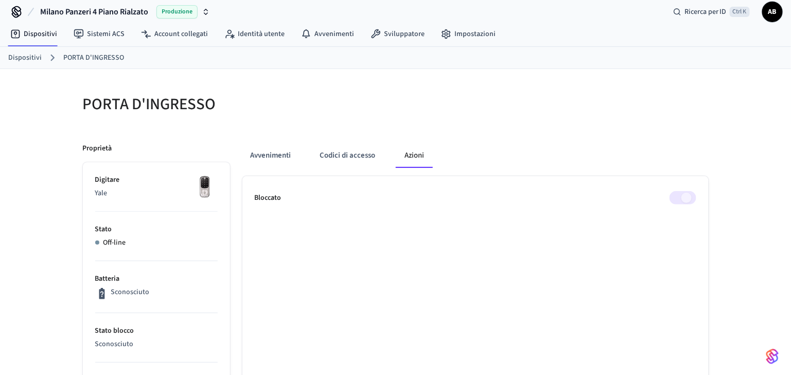
scroll to position [0, 0]
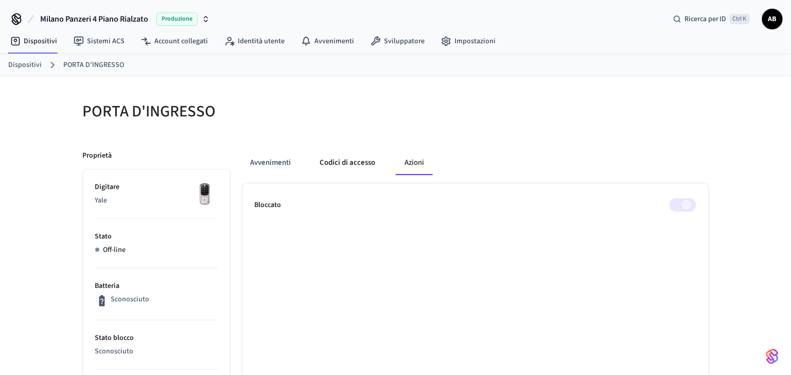
click at [358, 152] on button "Codici di accesso" at bounding box center [348, 162] width 72 height 25
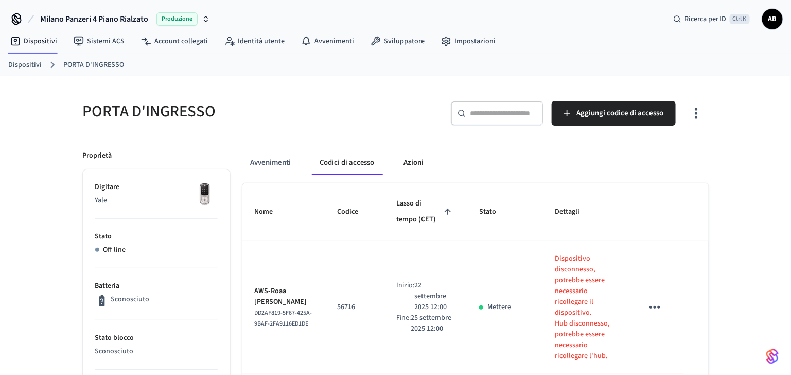
click at [405, 165] on button "Azioni" at bounding box center [413, 162] width 37 height 25
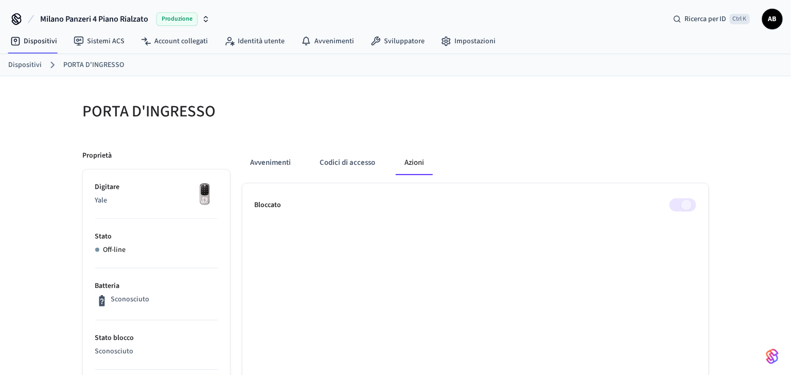
click at [674, 204] on span at bounding box center [682, 204] width 27 height 13
click at [673, 203] on span at bounding box center [682, 204] width 27 height 13
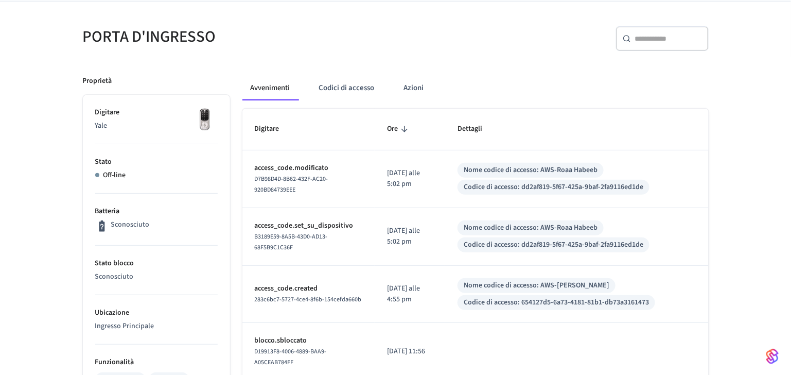
scroll to position [137, 0]
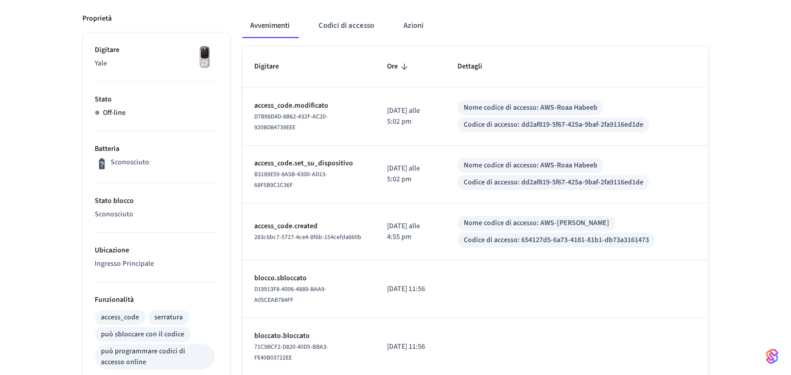
click at [273, 273] on p "blocco.sbloccato" at bounding box center [309, 278] width 108 height 11
click at [273, 271] on td "blocco.sbloccato D19913F8-4006-4889-BAA9-A05CEAB784FF" at bounding box center [308, 289] width 133 height 58
click at [273, 273] on p "blocco.sbloccato" at bounding box center [309, 278] width 108 height 11
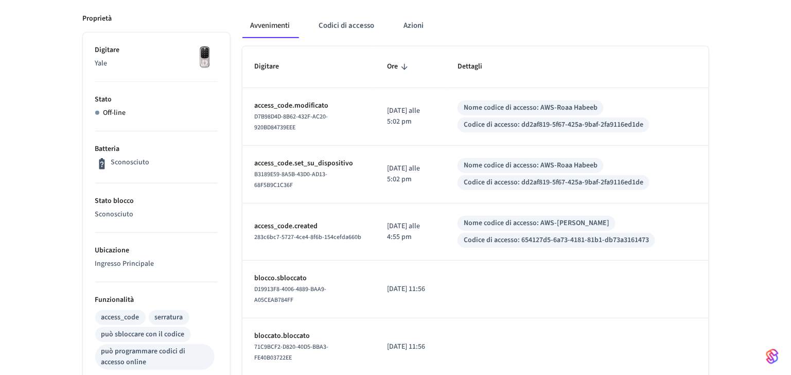
click at [273, 271] on td "blocco.sbloccato D19913F8-4006-4889-BAA9-A05CEAB784FF" at bounding box center [308, 289] width 133 height 58
click at [499, 279] on td "tavolo appiccicoso" at bounding box center [576, 289] width 263 height 58
click at [485, 283] on td "tavolo appiccicoso" at bounding box center [576, 289] width 263 height 58
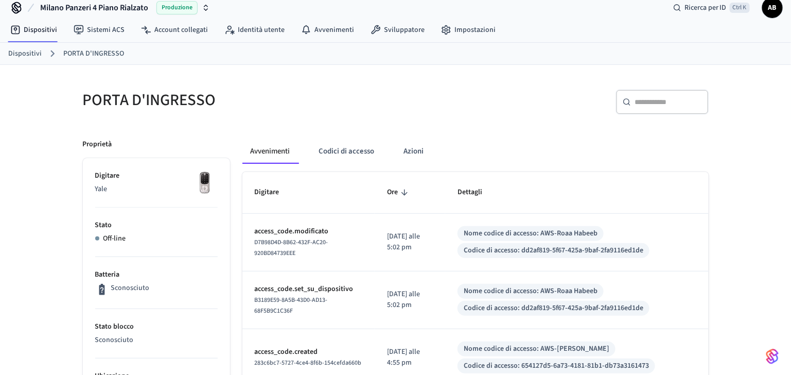
scroll to position [0, 0]
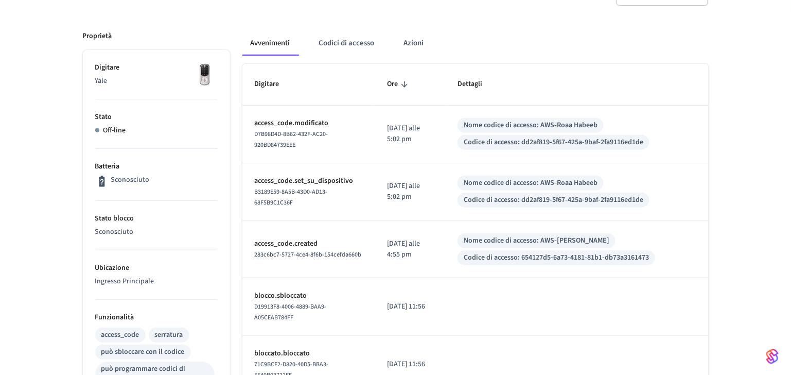
scroll to position [411, 0]
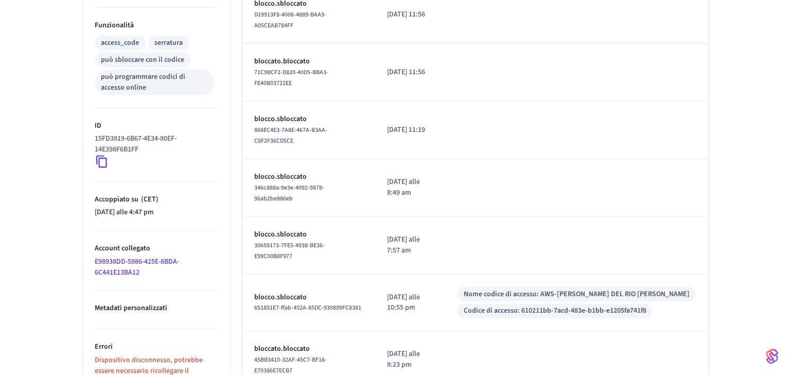
click at [737, 226] on div "PORTA D'INGRESSO ​ ​ Proprietà Digitare Yale Stato Off-line Batteria Sconosciut…" at bounding box center [395, 51] width 791 height 773
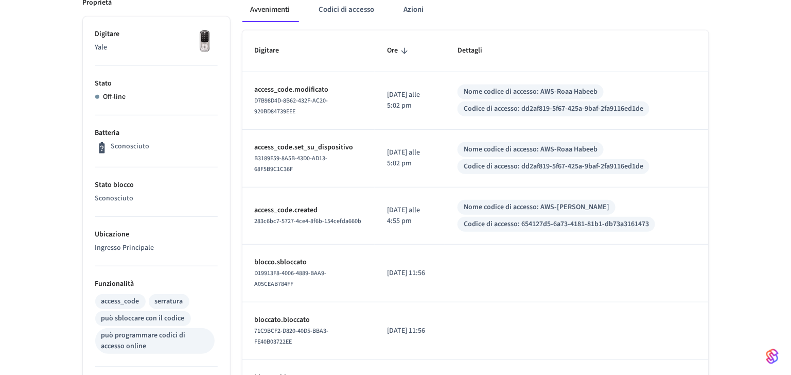
scroll to position [0, 0]
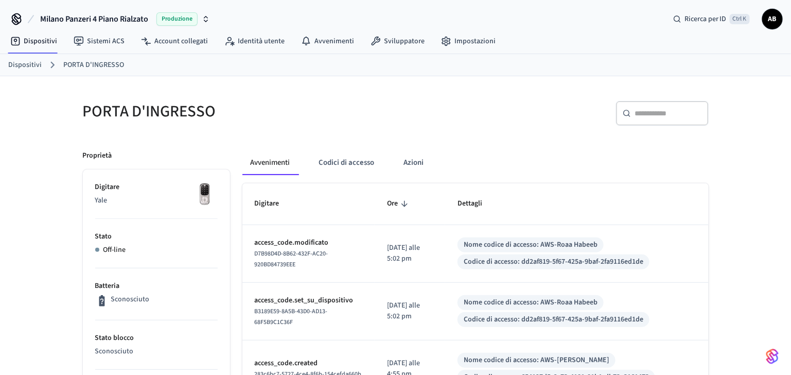
click at [269, 174] on span at bounding box center [270, 174] width 57 height 1
click at [347, 168] on button "Codici di accesso" at bounding box center [347, 162] width 72 height 25
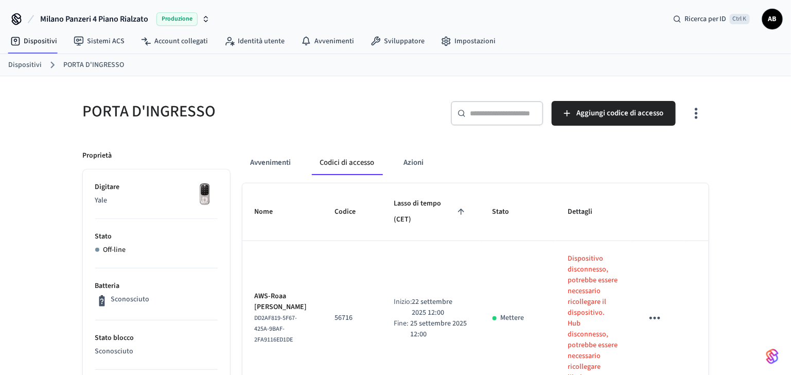
click at [27, 60] on link "Dispositivi" at bounding box center [24, 65] width 33 height 11
